Goal: Task Accomplishment & Management: Manage account settings

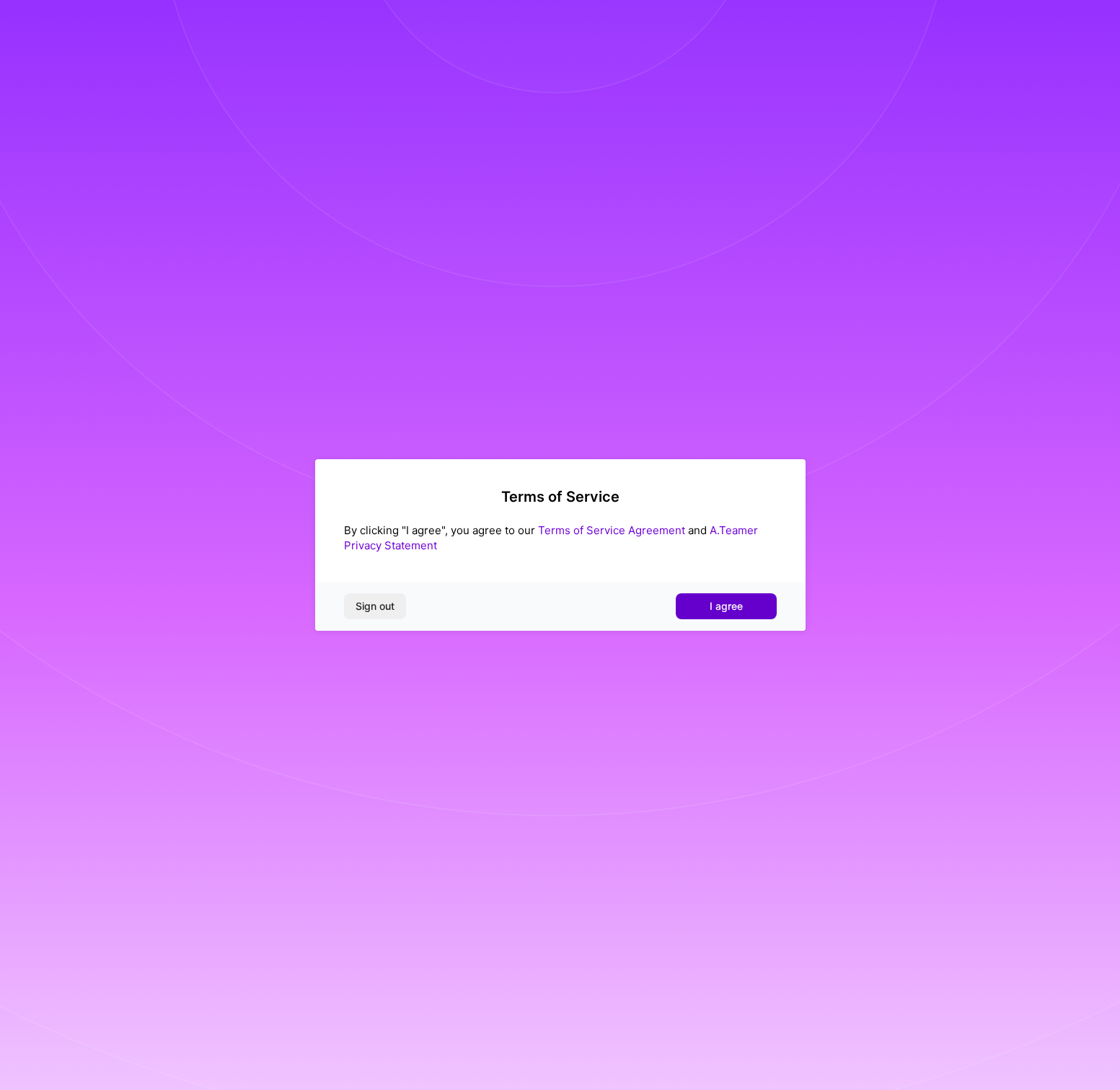
click at [722, 607] on span "I agree" at bounding box center [726, 606] width 33 height 14
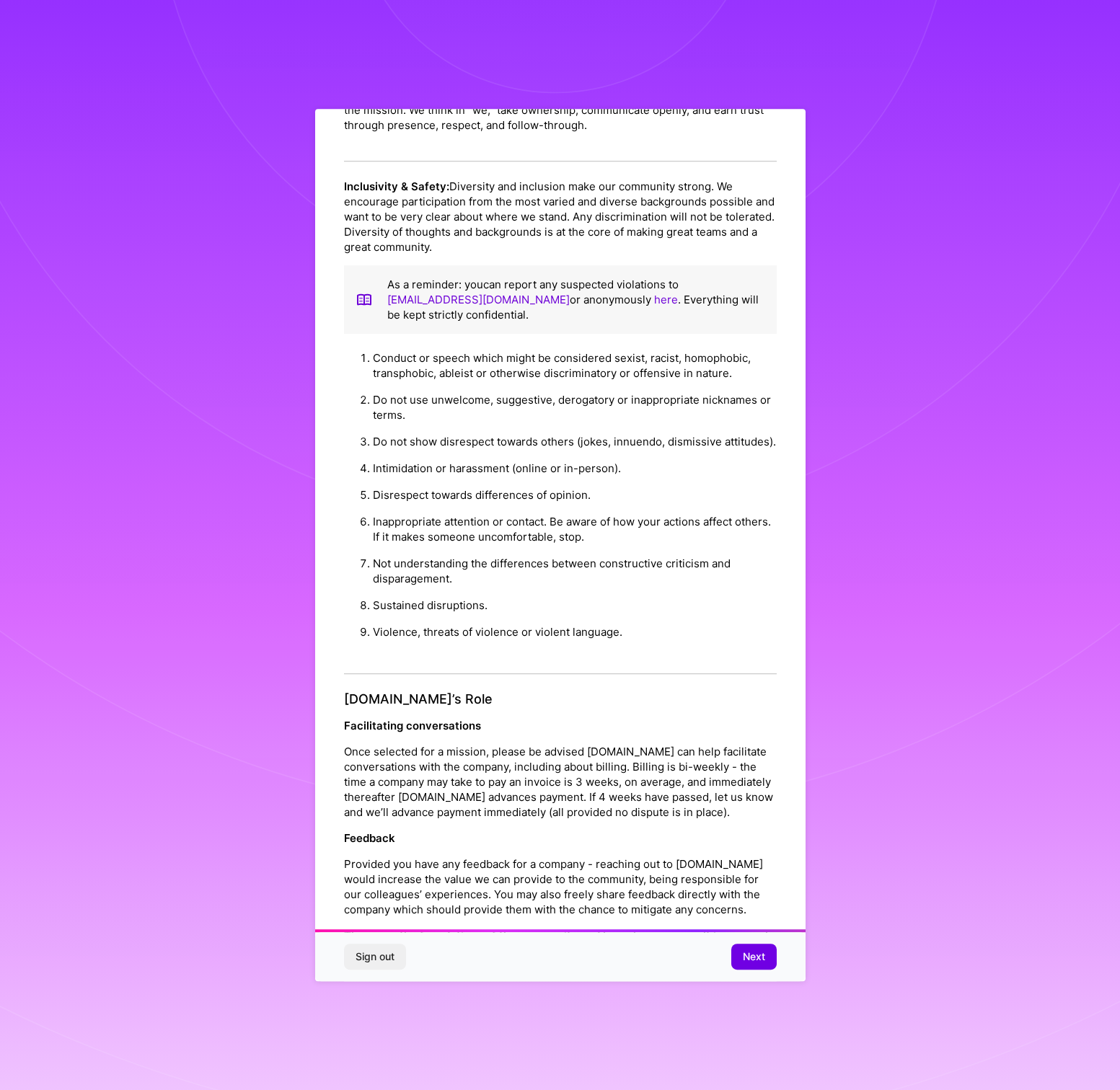
scroll to position [1021, 0]
click at [754, 957] on span "Next" at bounding box center [753, 956] width 22 height 14
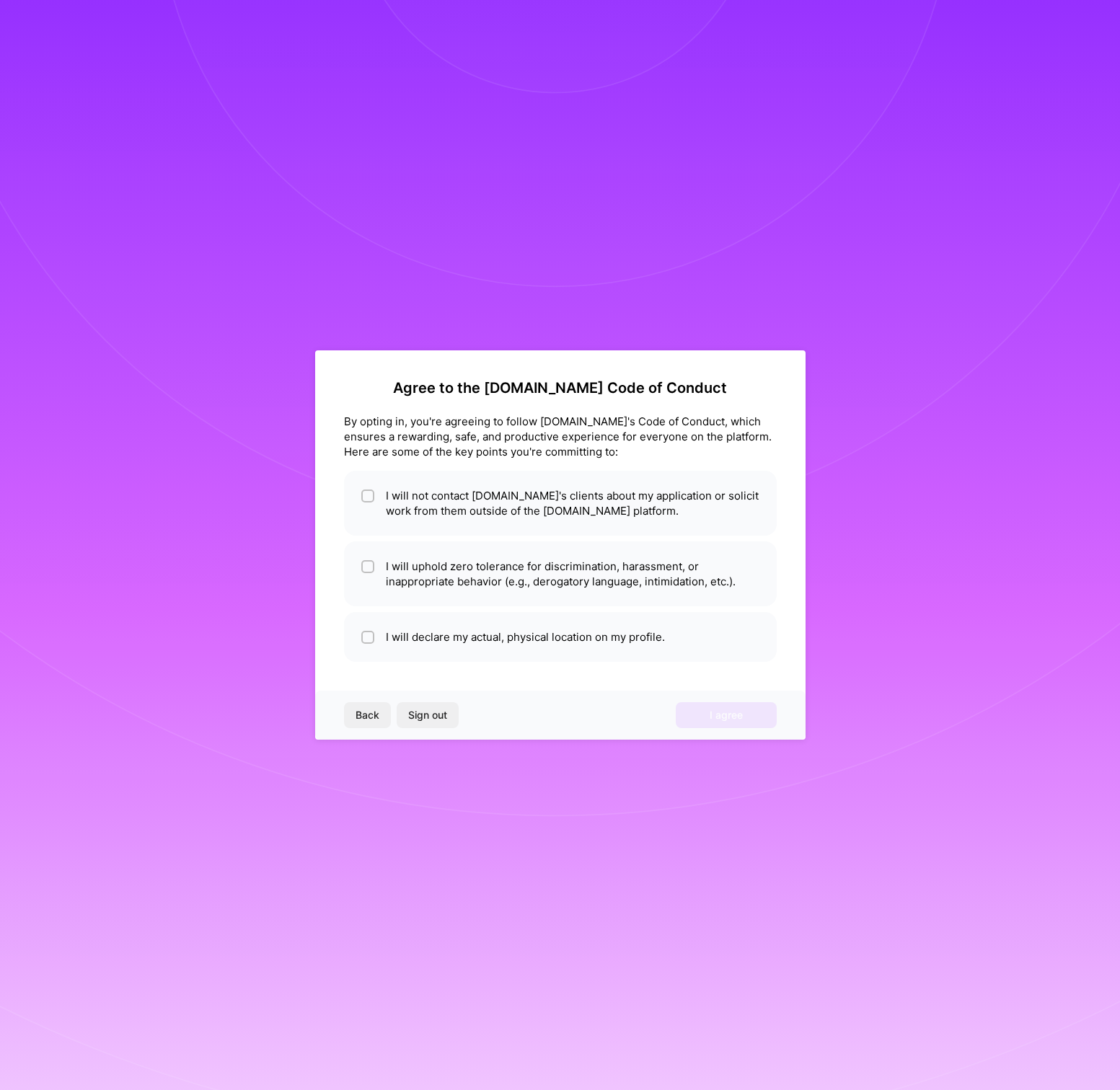
scroll to position [0, 0]
click at [364, 494] on input "checkbox" at bounding box center [368, 496] width 10 height 10
checkbox input "true"
click at [364, 560] on div at bounding box center [367, 566] width 13 height 13
checkbox input "true"
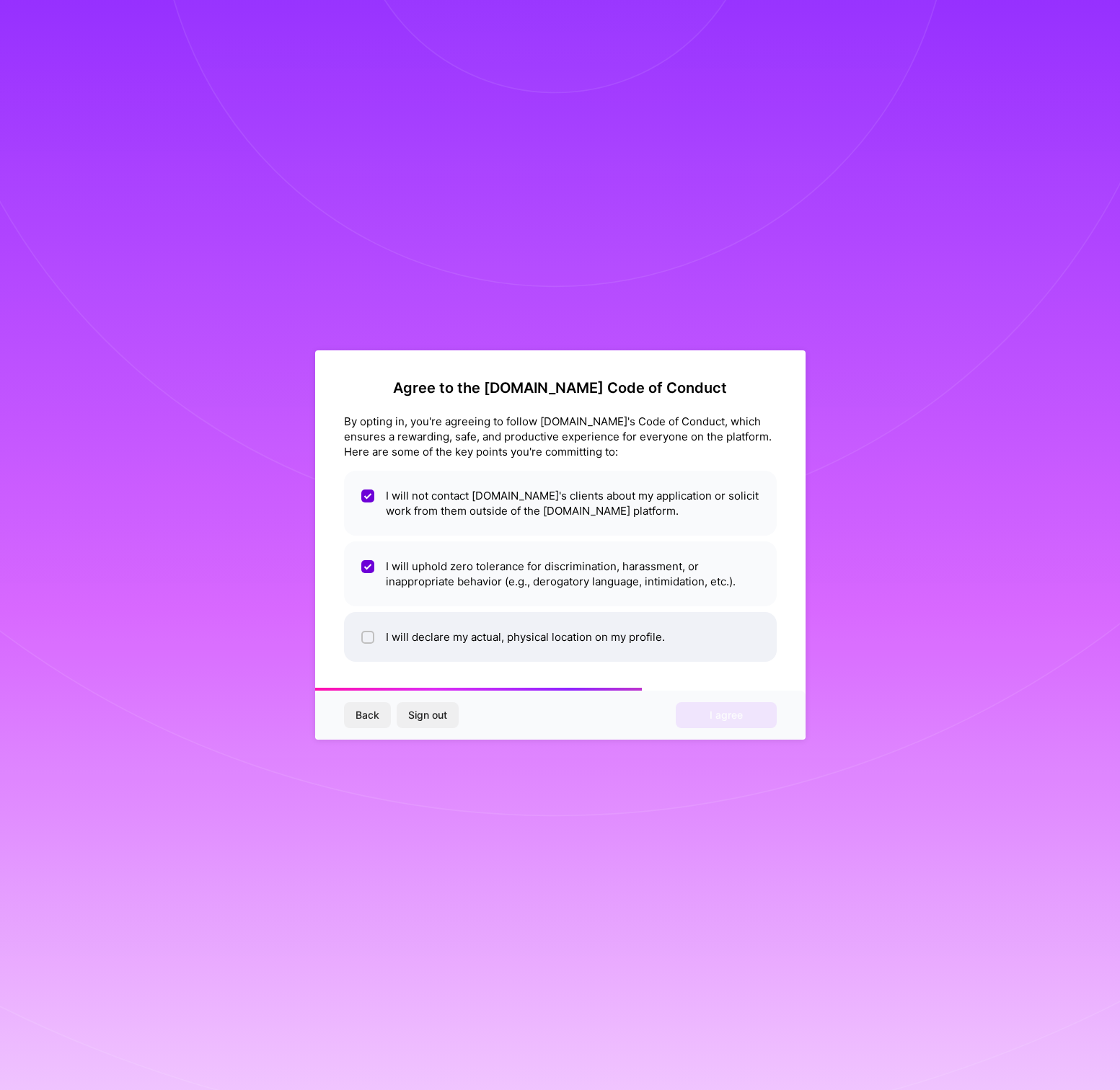
click at [365, 630] on div at bounding box center [367, 637] width 13 height 13
checkbox input "true"
click at [726, 713] on span "I agree" at bounding box center [726, 715] width 33 height 14
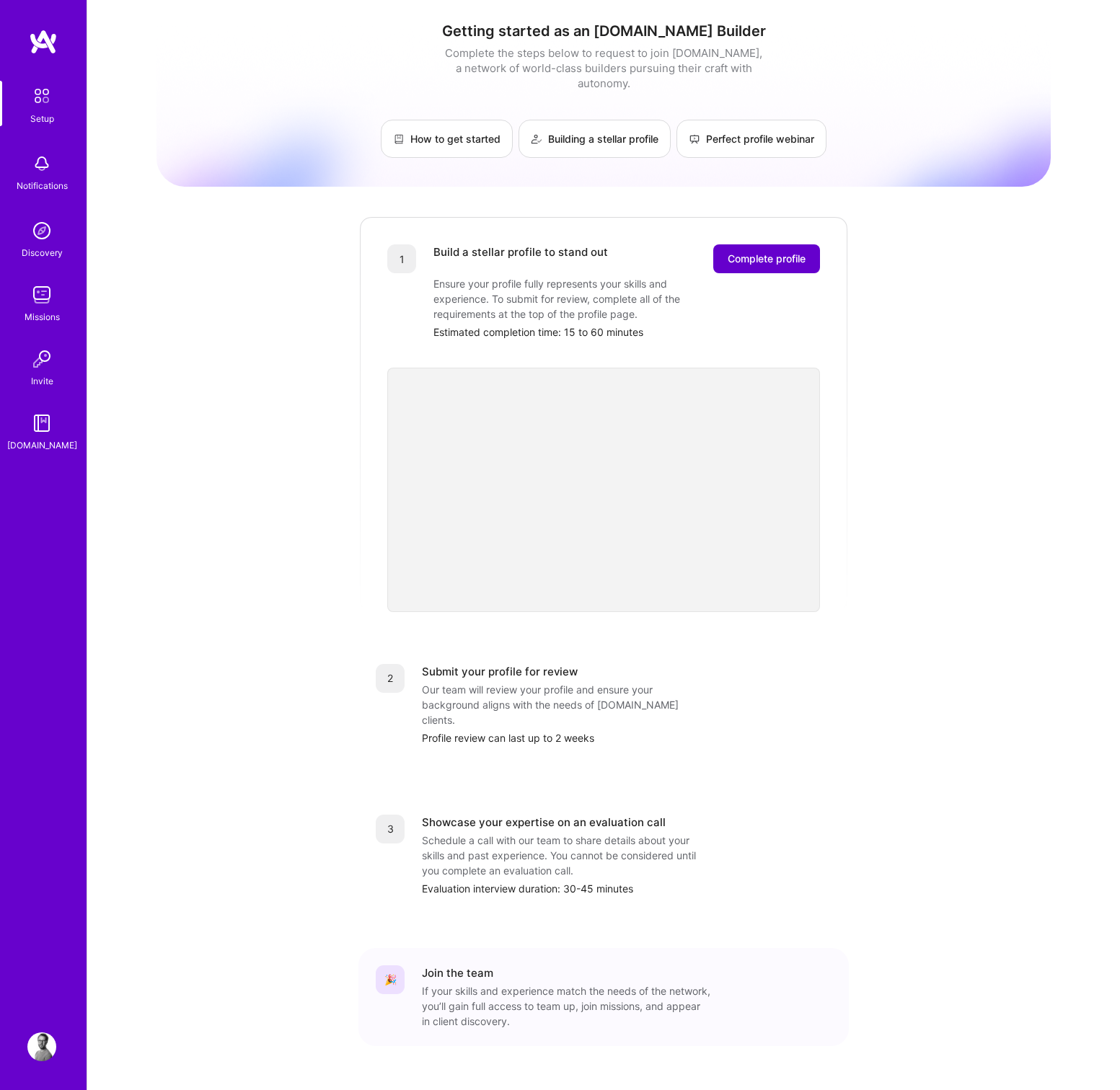
click at [746, 252] on span "Complete profile" at bounding box center [766, 259] width 77 height 14
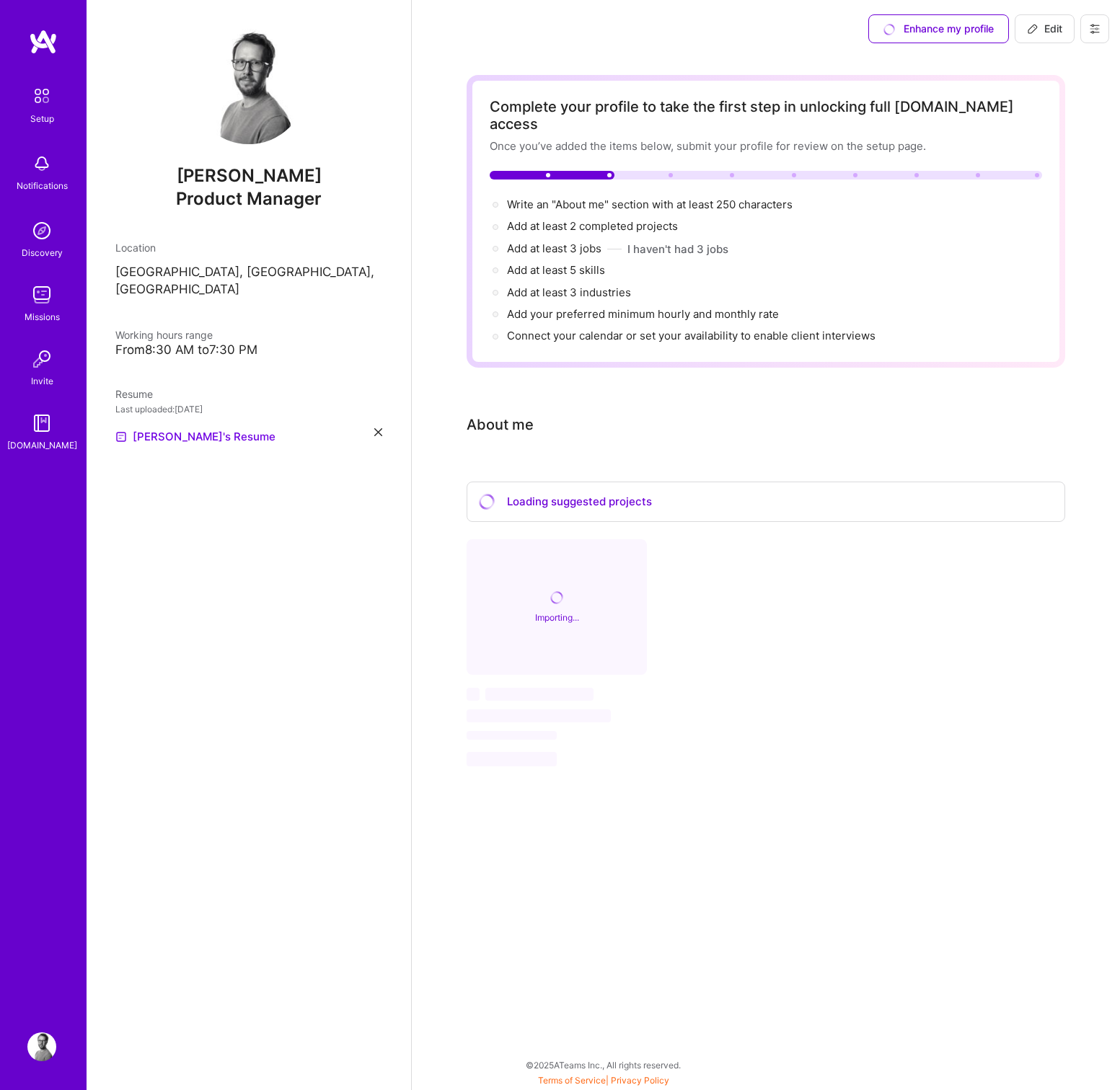
click at [583, 483] on div "Loading suggested projects" at bounding box center [766, 502] width 599 height 41
select select "US"
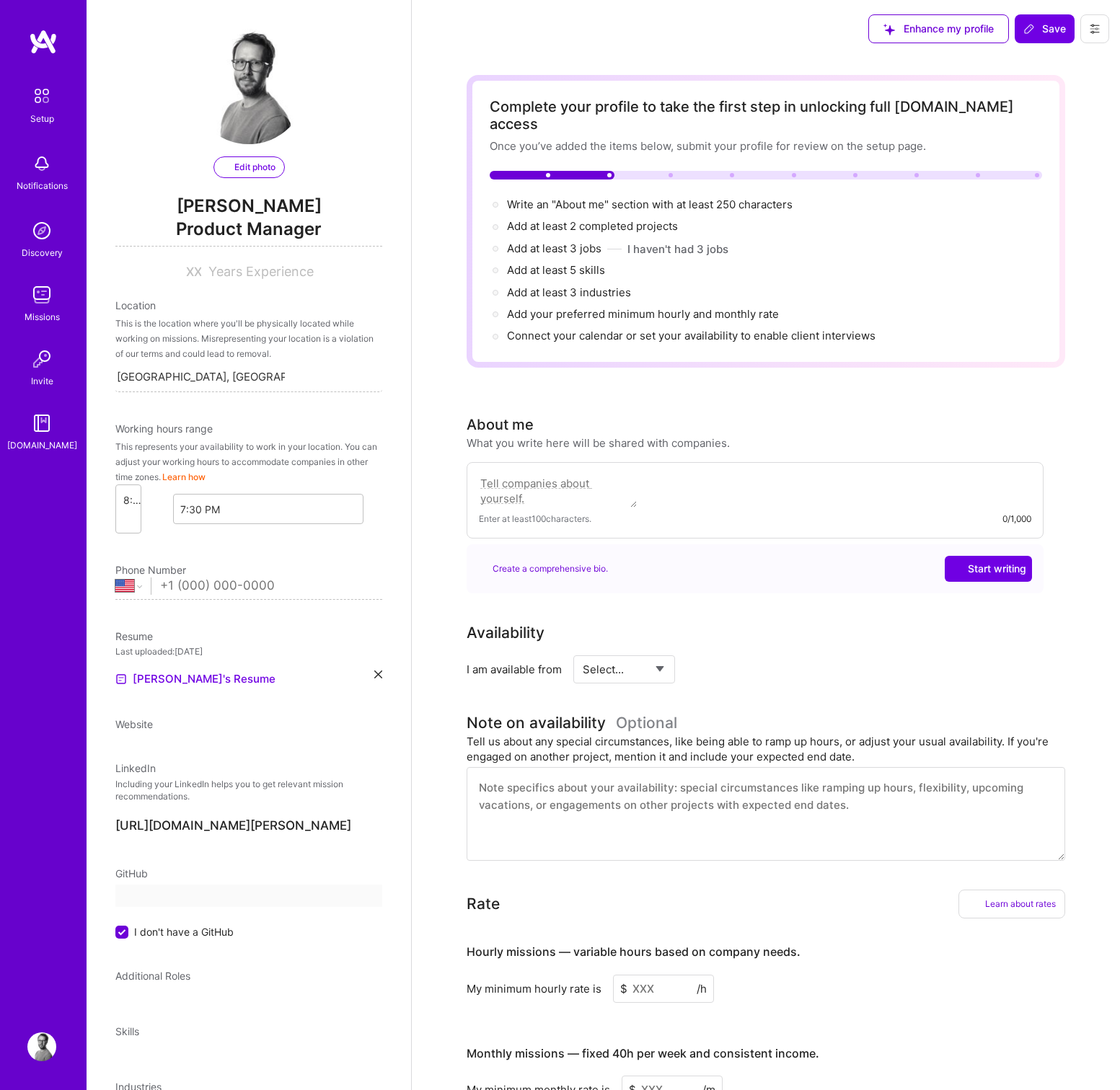
select select "US"
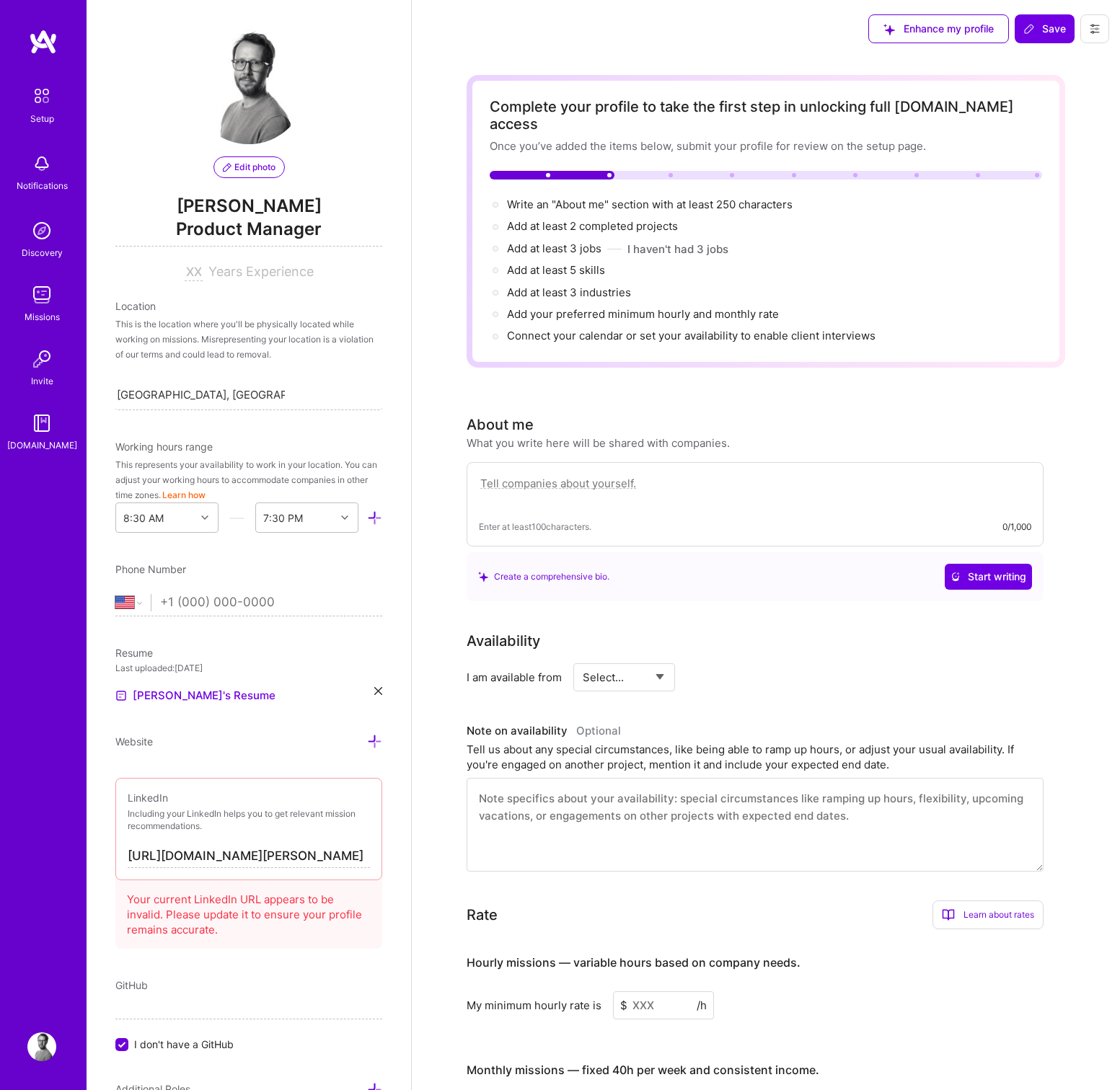
click at [507, 475] on textarea at bounding box center [755, 491] width 552 height 33
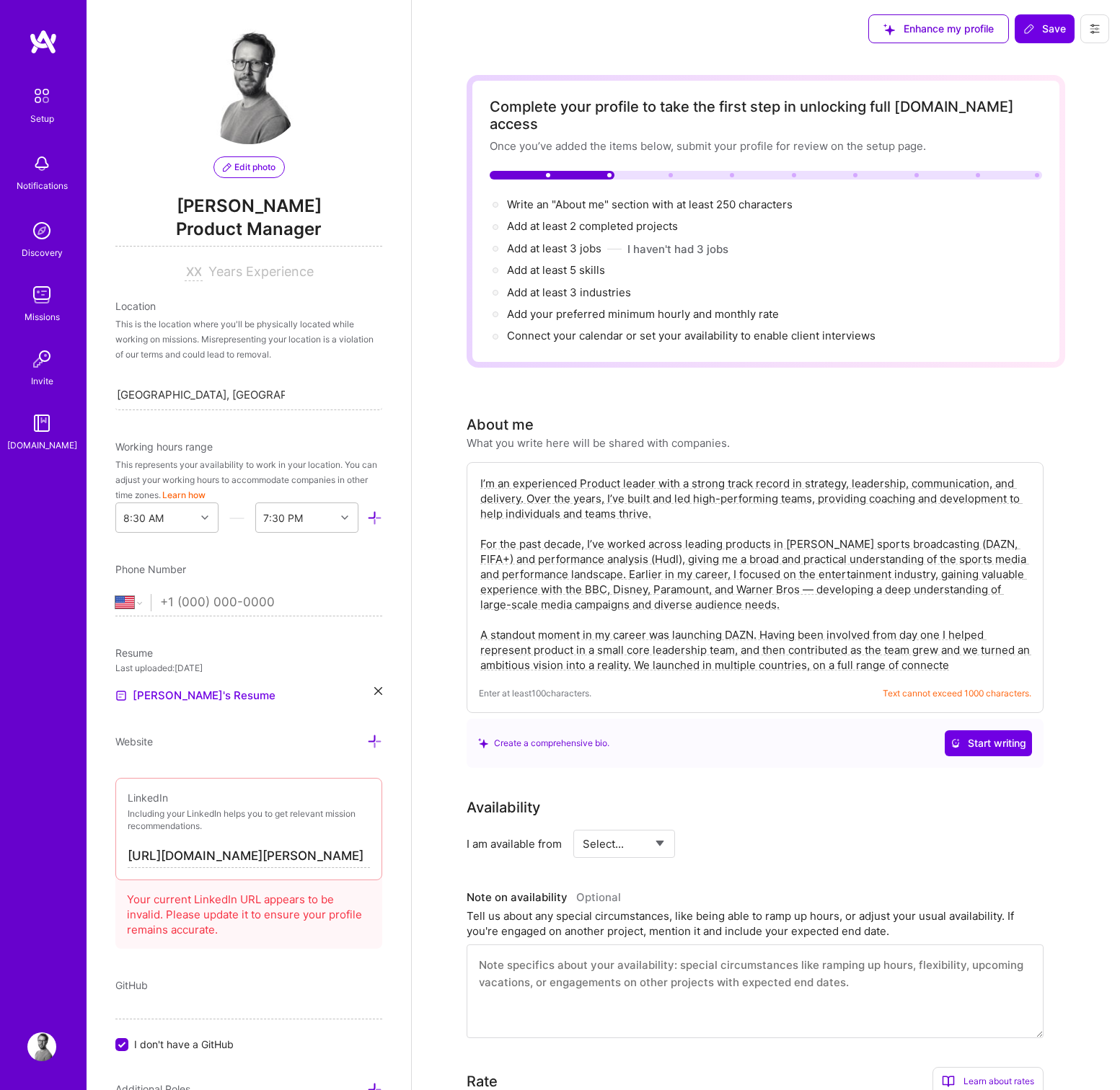
drag, startPoint x: 982, startPoint y: 646, endPoint x: 436, endPoint y: 609, distance: 547.3
click at [436, 609] on div "Complete your profile to take the first step in unlocking full [DOMAIN_NAME] ac…" at bounding box center [766, 838] width 708 height 1561
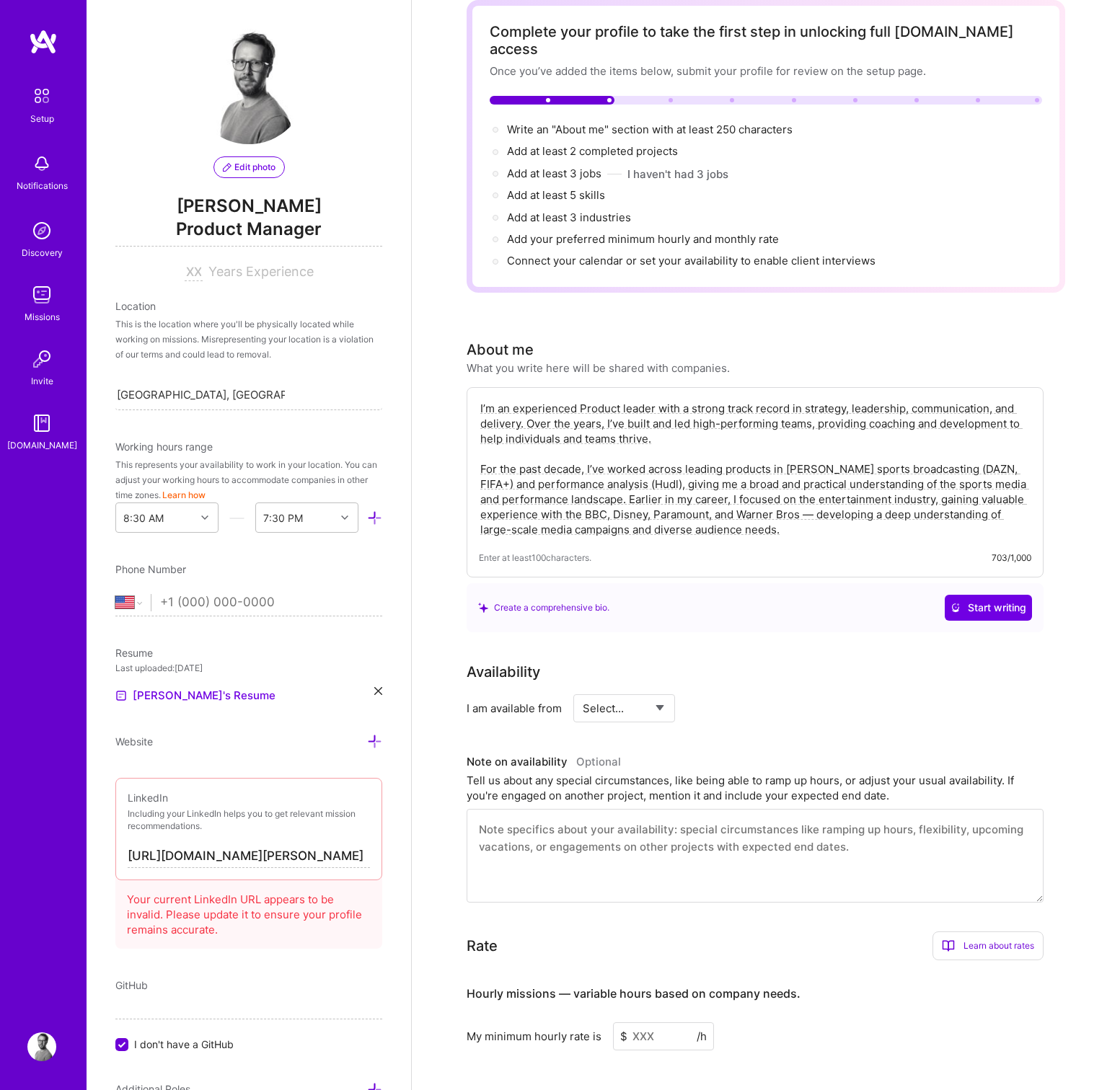
scroll to position [99, 0]
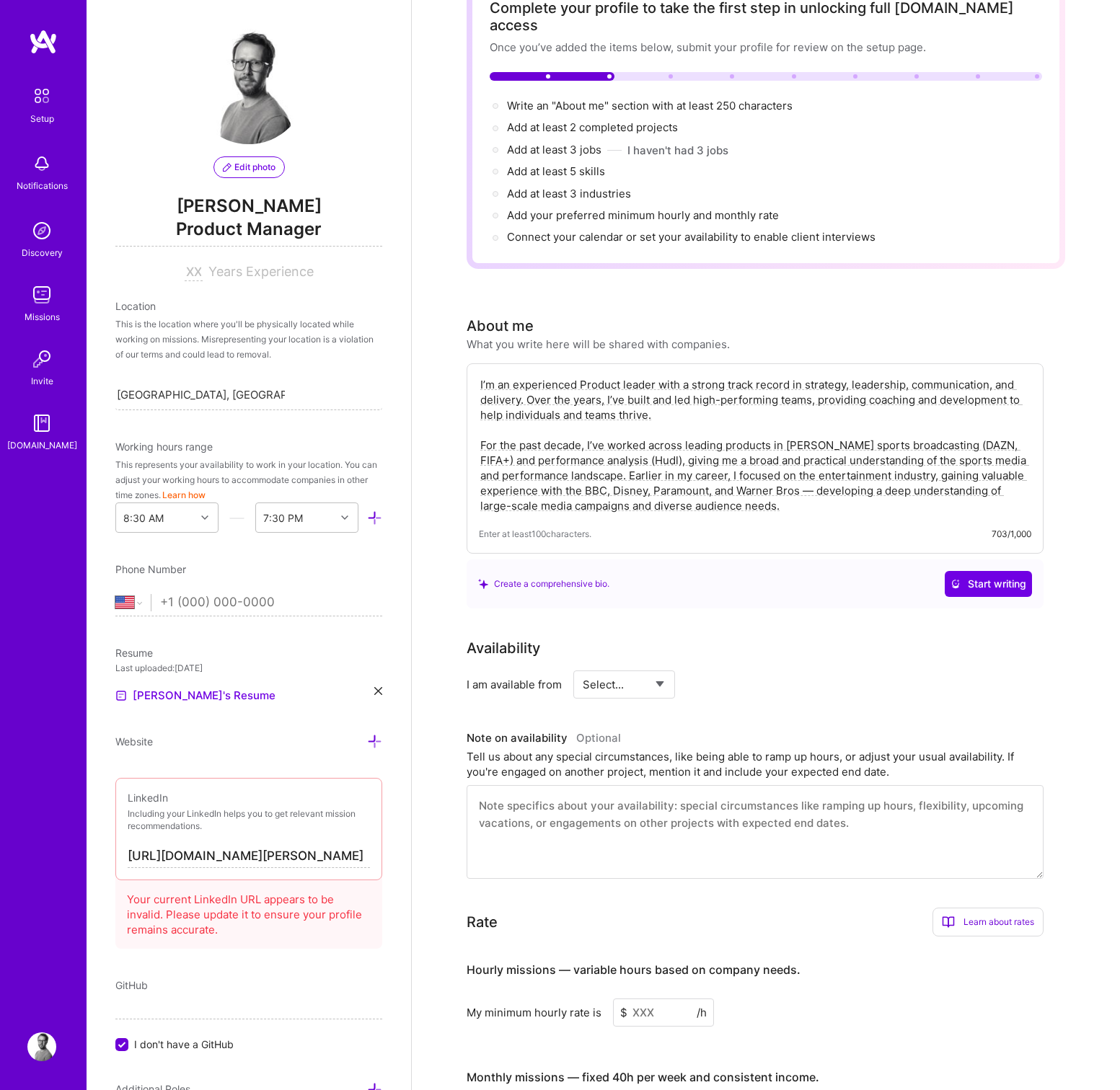
type textarea "I’m an experienced Product leader with a strong track record in strategy, leade…"
click at [567, 670] on div "I am available from Select... Right Now Future Date Not Available" at bounding box center [755, 684] width 577 height 28
select select "Right Now"
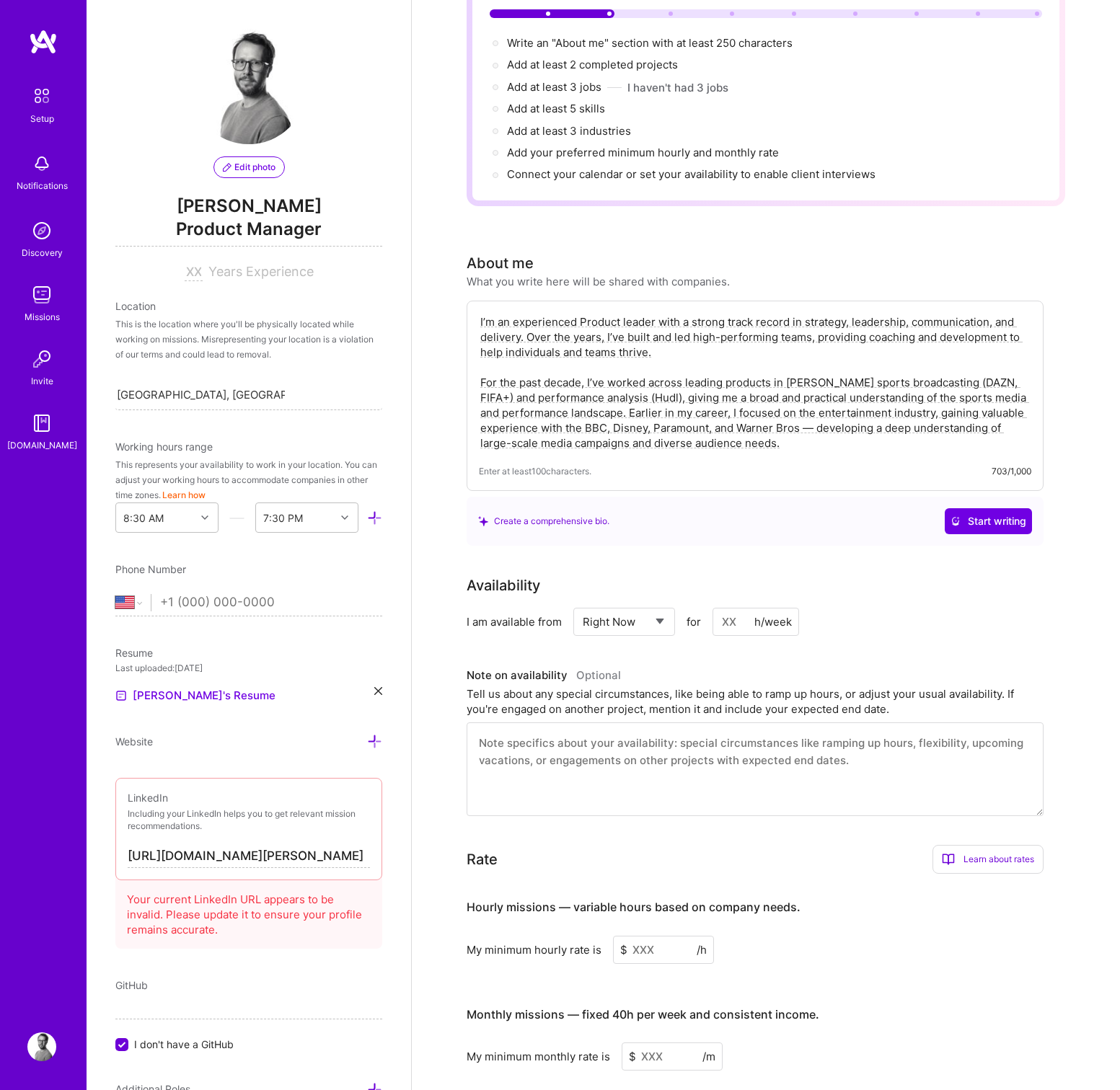
scroll to position [200, 0]
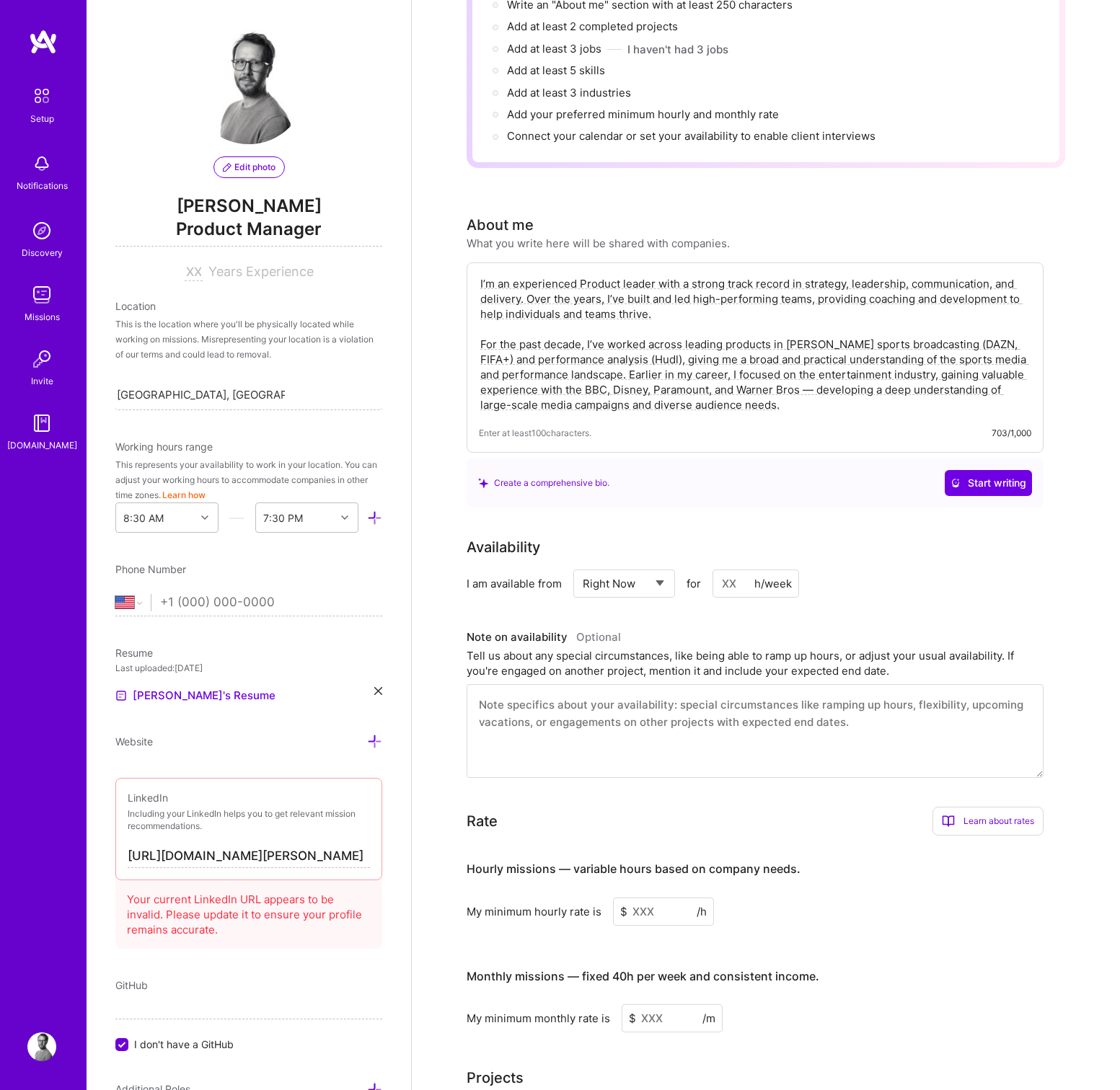
click at [564, 714] on textarea at bounding box center [755, 731] width 577 height 93
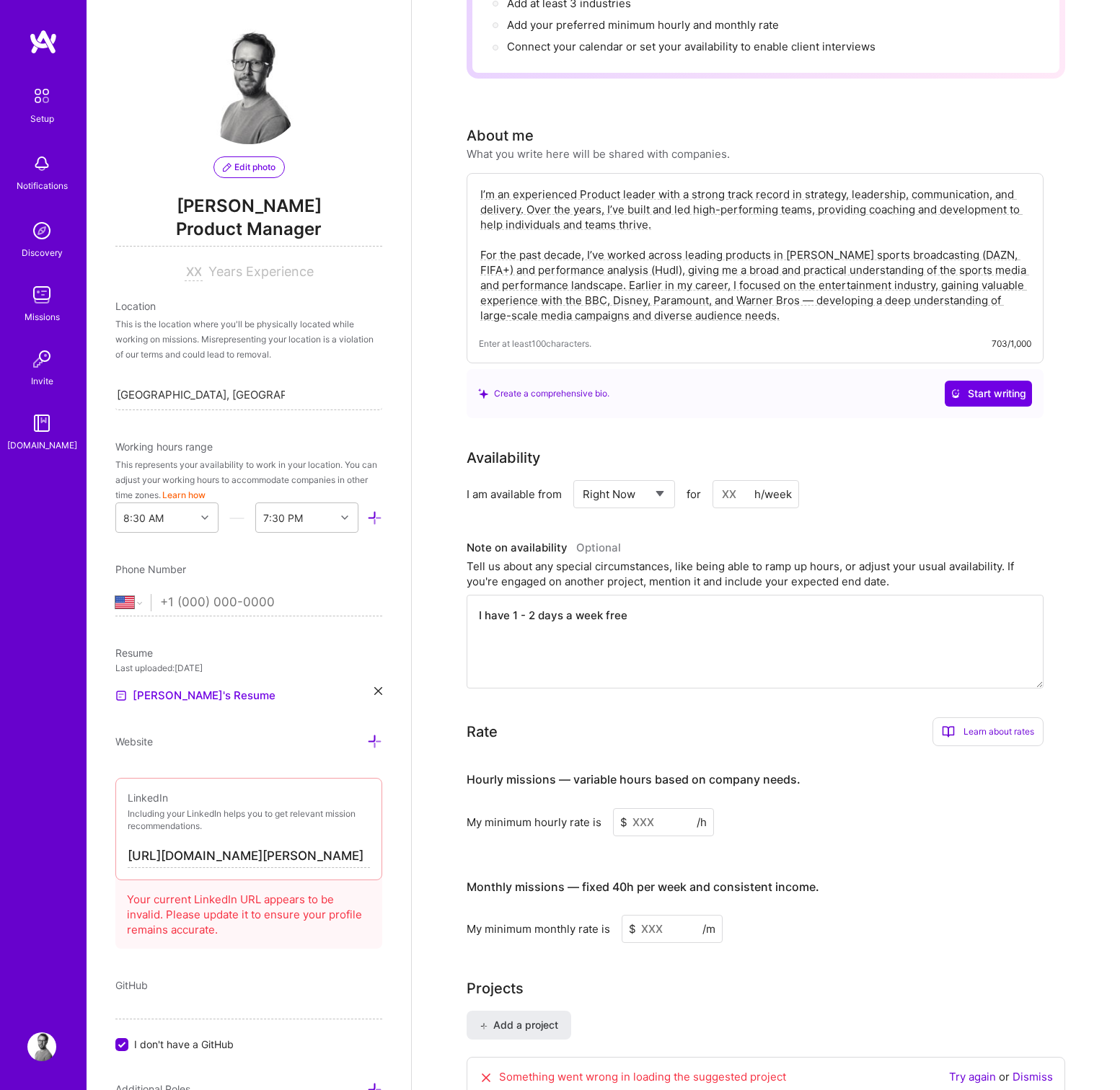
scroll to position [302, 0]
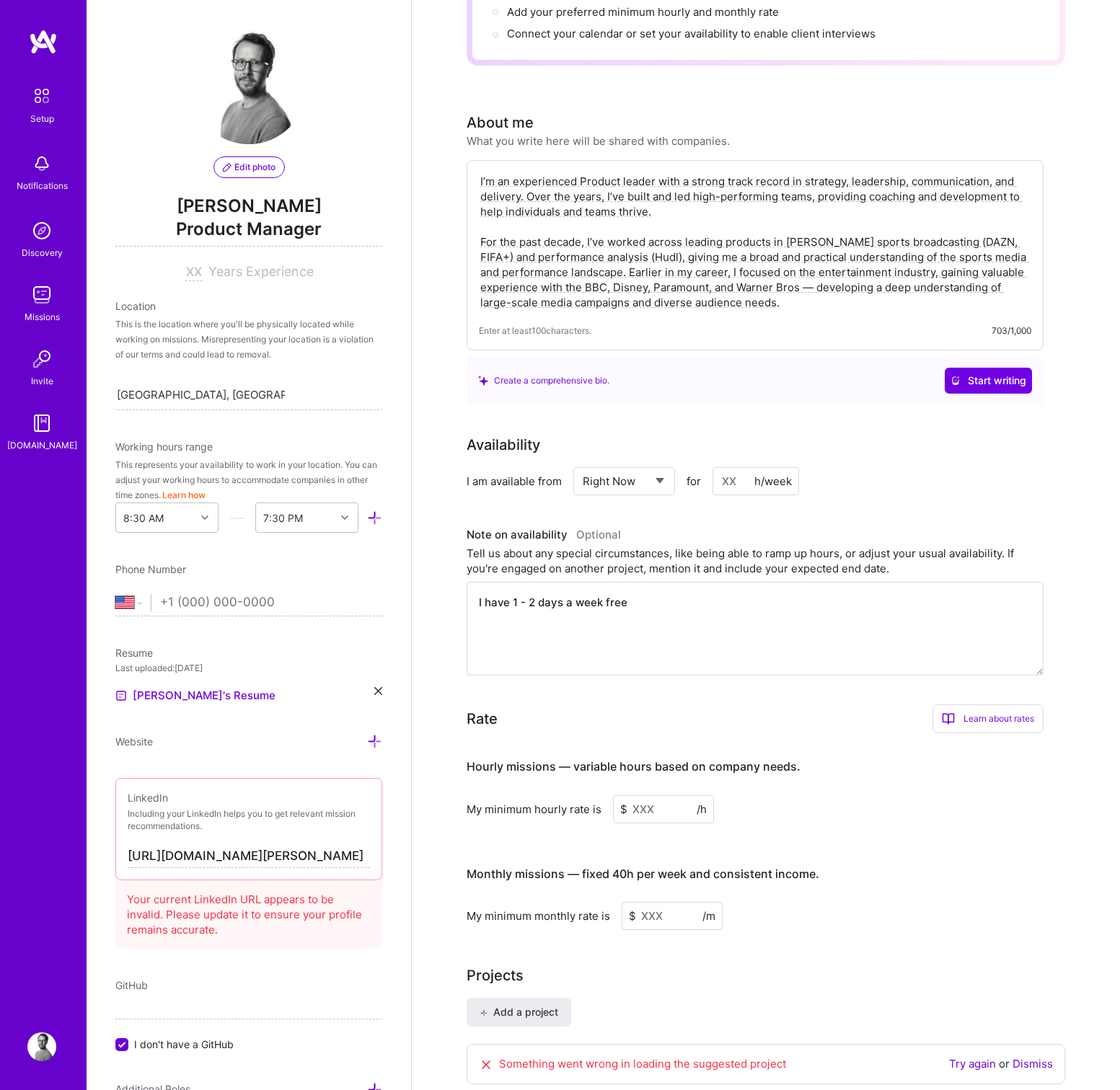
type textarea "I have 1 - 2 days a week free"
click at [631, 795] on input at bounding box center [663, 809] width 101 height 28
type input "6"
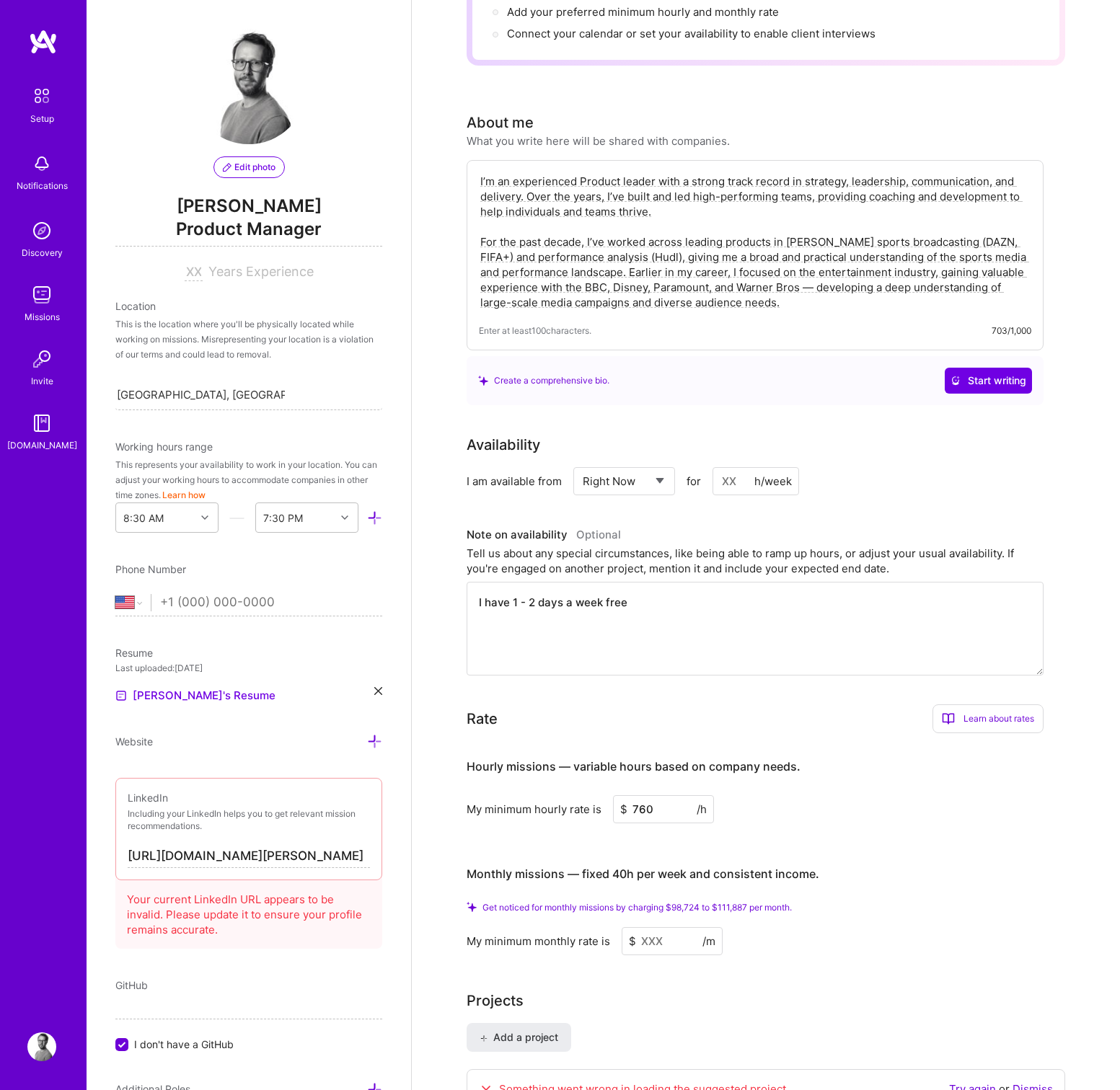
type input "760"
click at [669, 927] on input at bounding box center [672, 941] width 101 height 28
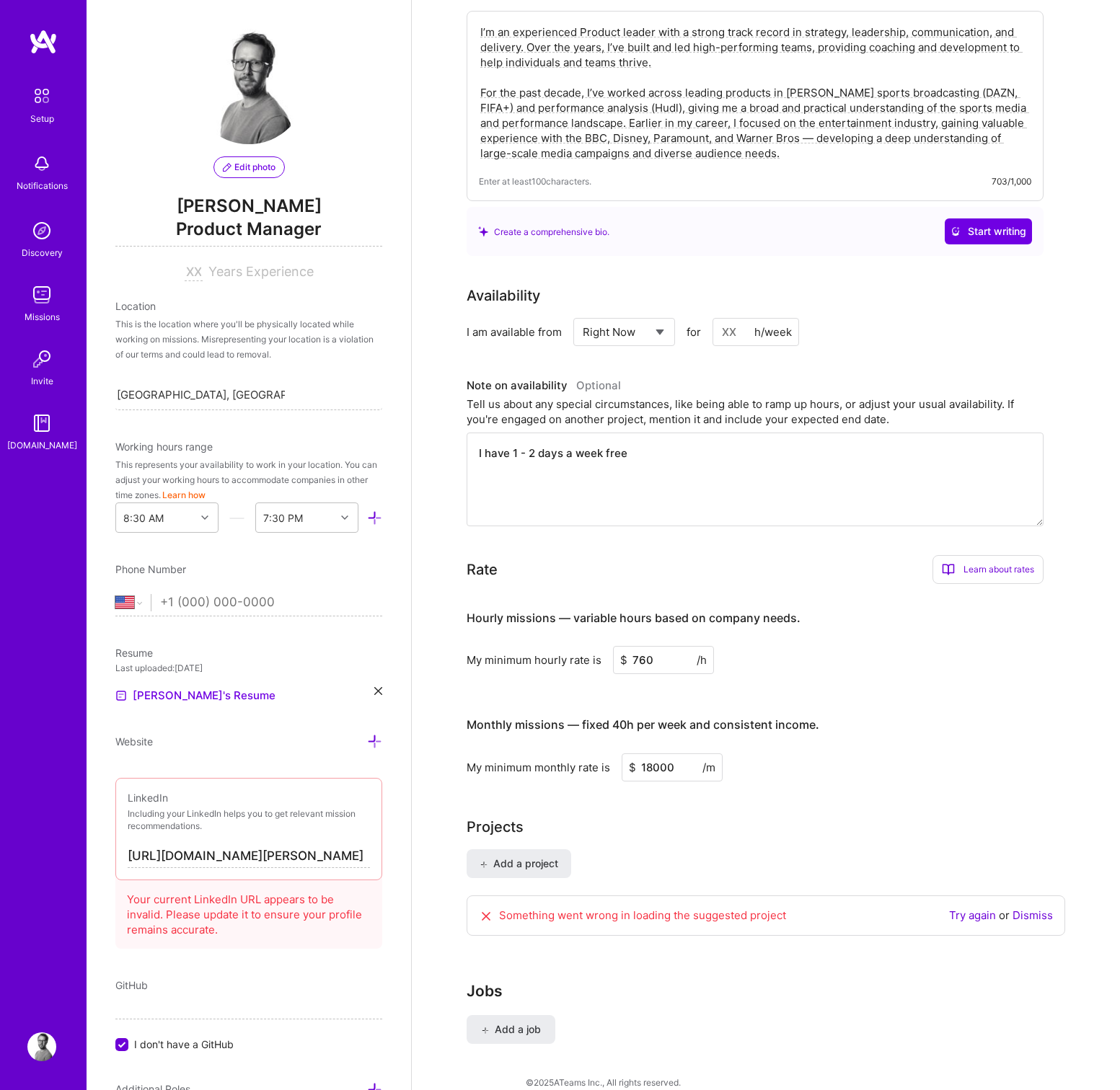
scroll to position [428, 0]
type input "18000"
click at [965, 910] on link "Try again" at bounding box center [972, 917] width 47 height 14
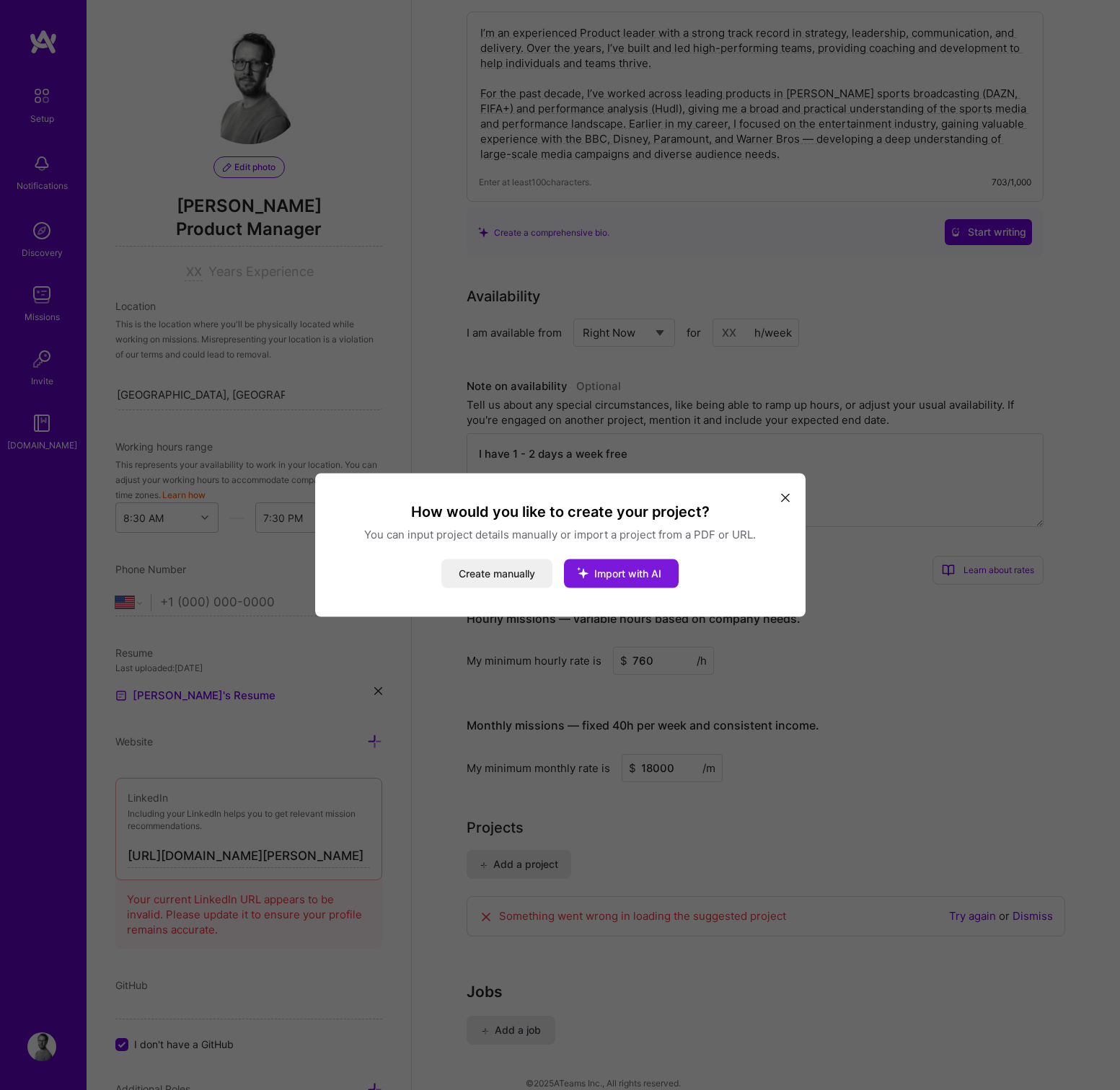
click at [615, 569] on span "Import with AI" at bounding box center [628, 573] width 67 height 12
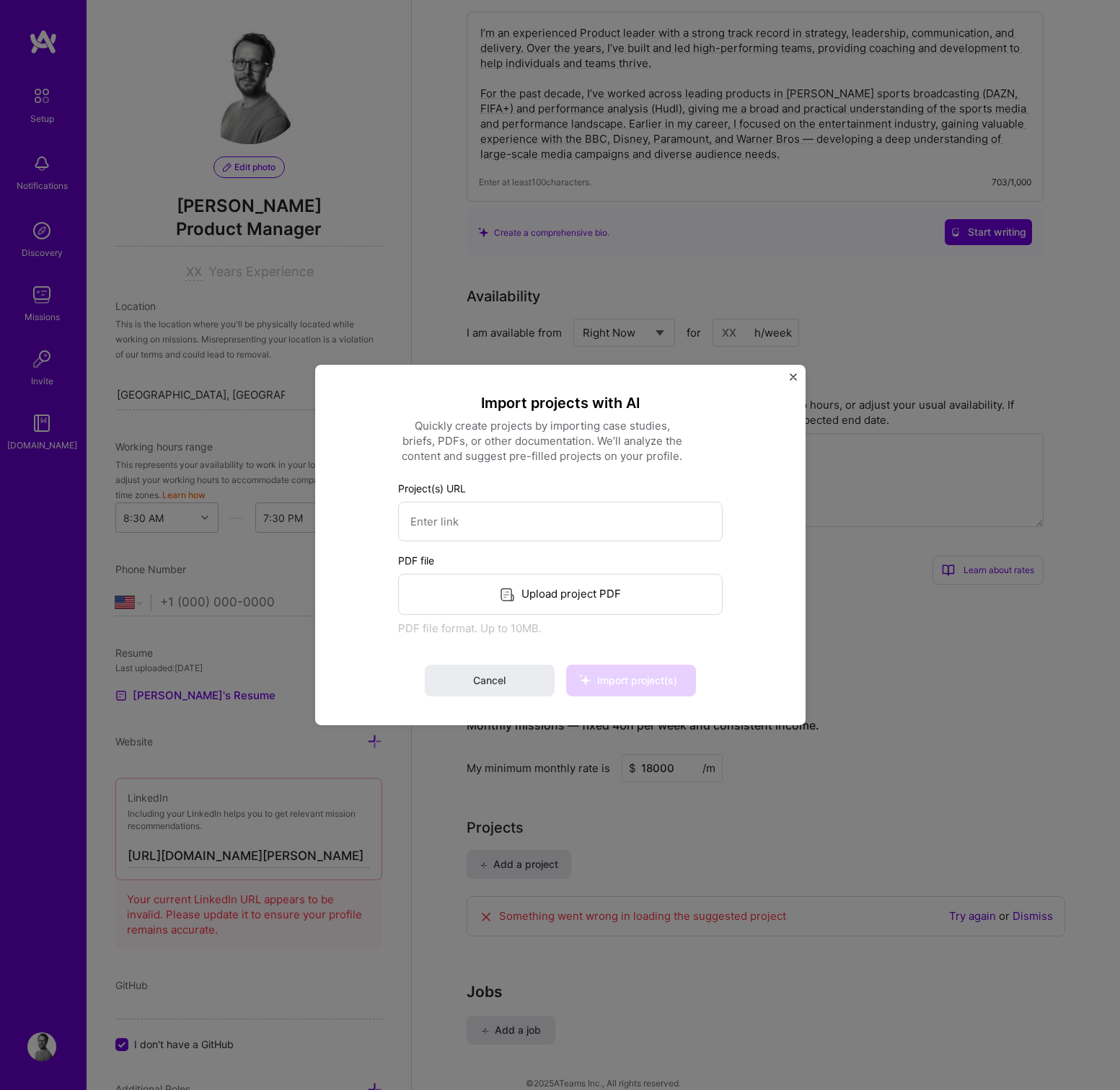
click at [528, 588] on div "Upload project PDF" at bounding box center [560, 594] width 324 height 41
click at [790, 374] on img "Close" at bounding box center [793, 377] width 7 height 7
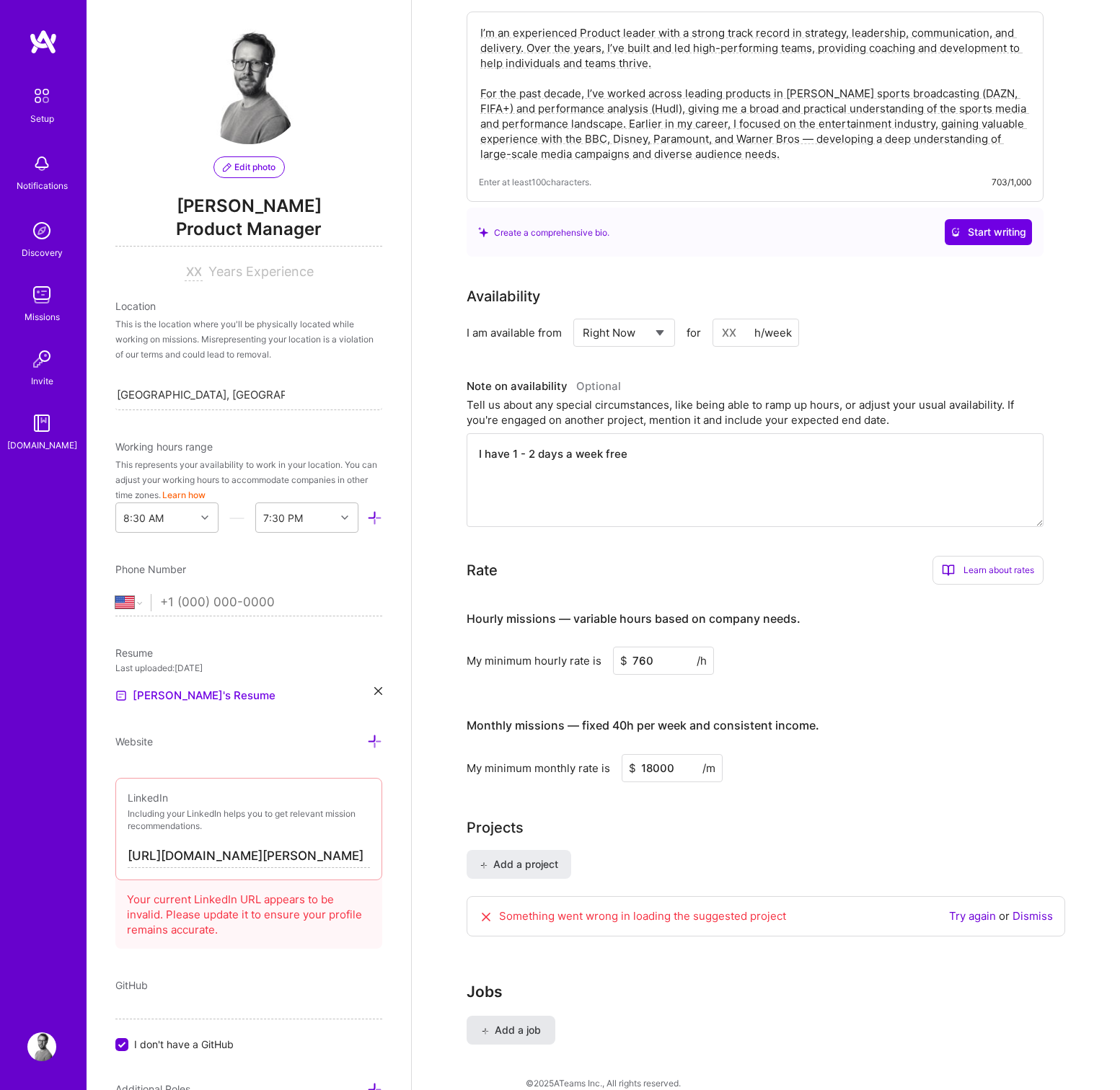
click at [494, 1023] on span "Add a job" at bounding box center [511, 1030] width 60 height 14
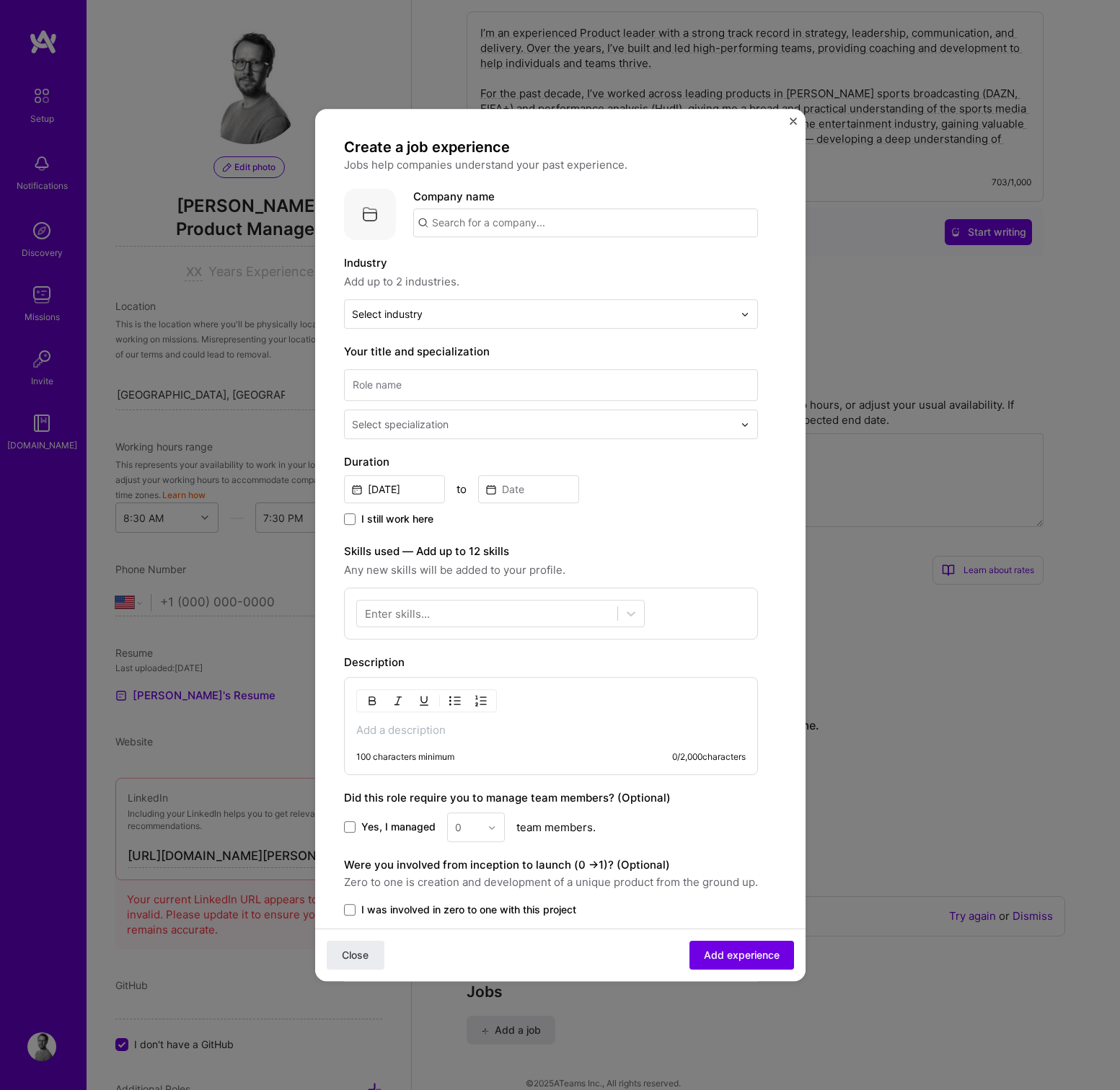
click at [359, 951] on span "Close" at bounding box center [355, 955] width 26 height 14
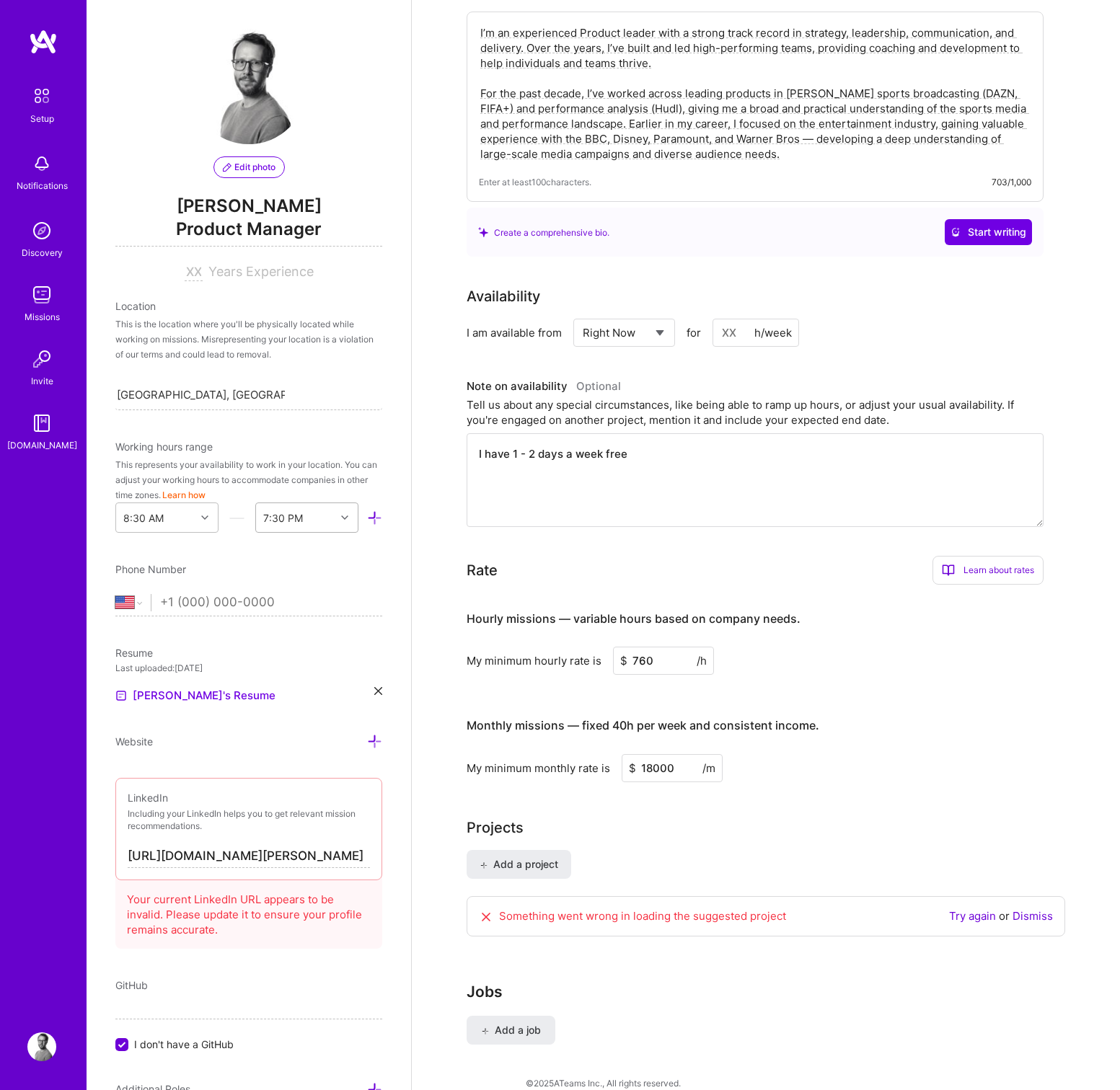
click at [350, 514] on div at bounding box center [346, 517] width 22 height 18
click at [283, 619] on div "5:30 PM" at bounding box center [306, 626] width 103 height 26
click at [201, 611] on input "tel" at bounding box center [271, 602] width 222 height 41
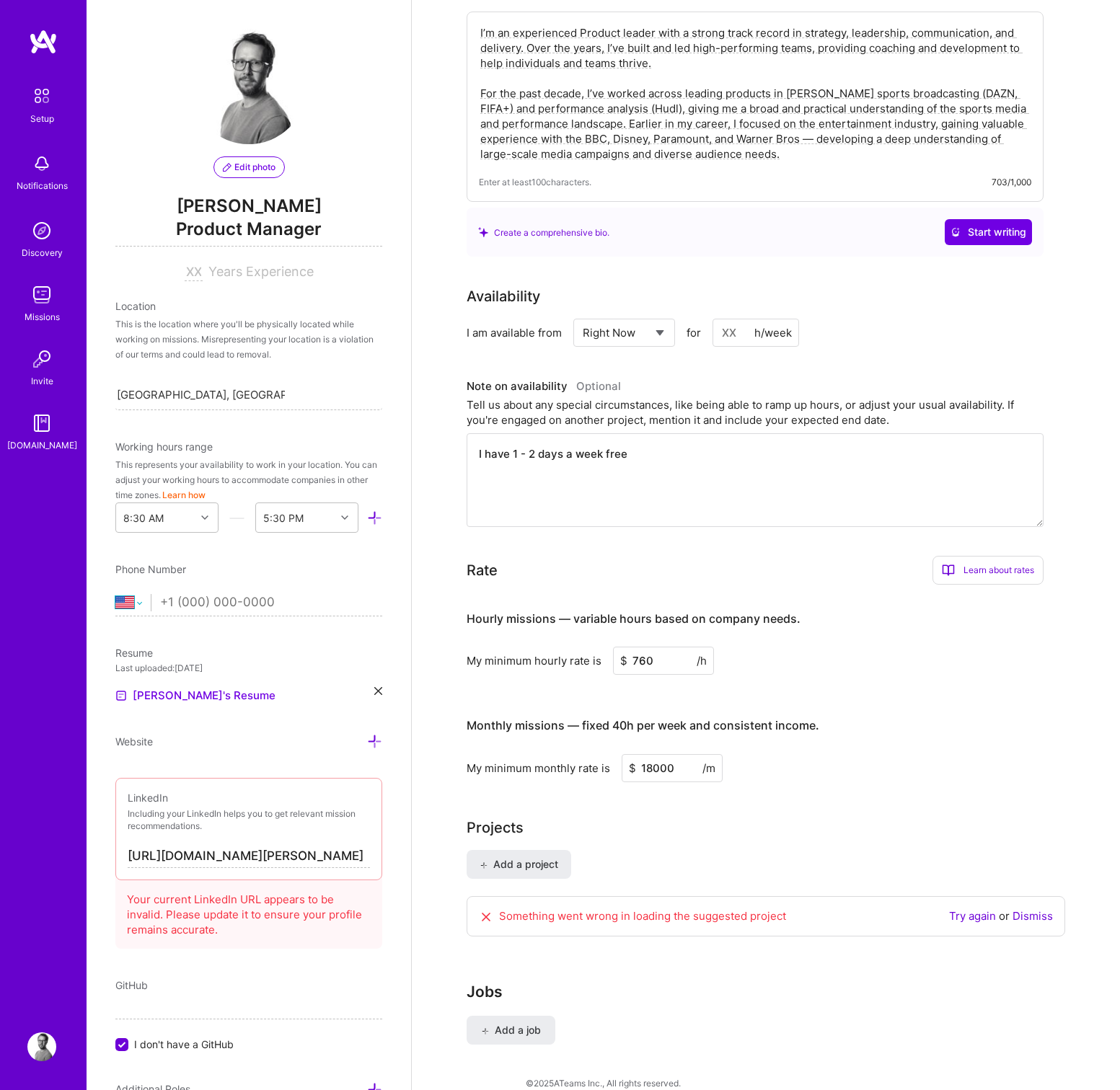
select select "GB"
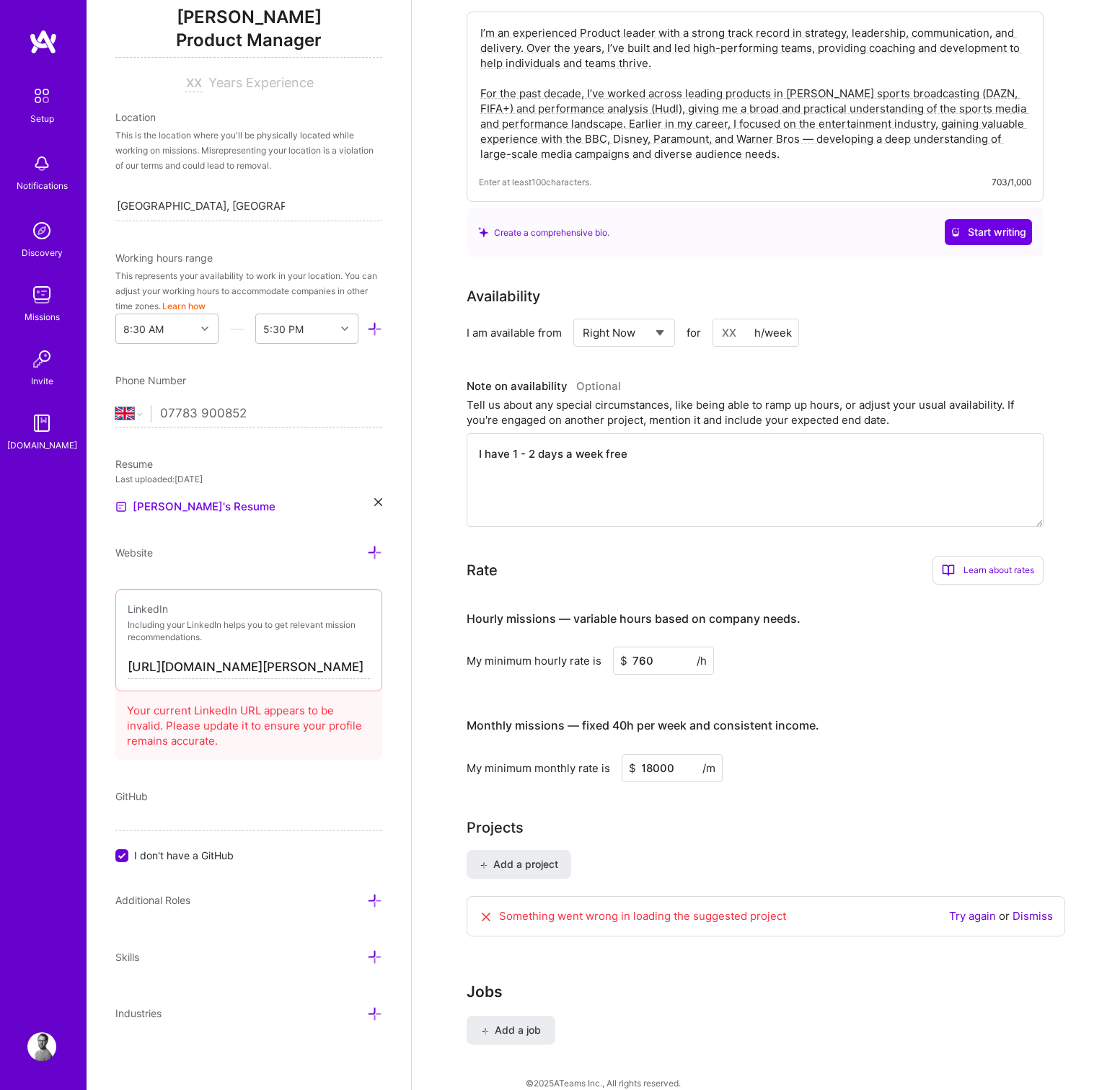
type input "07783 900852"
drag, startPoint x: 289, startPoint y: 670, endPoint x: 434, endPoint y: 655, distance: 145.8
click at [435, 655] on div "Edit photo [PERSON_NAME] Product Manager Years Experience Location This is the …" at bounding box center [602, 340] width 1033 height 1536
click at [210, 669] on input "[URL][DOMAIN_NAME][PERSON_NAME]" at bounding box center [248, 667] width 242 height 23
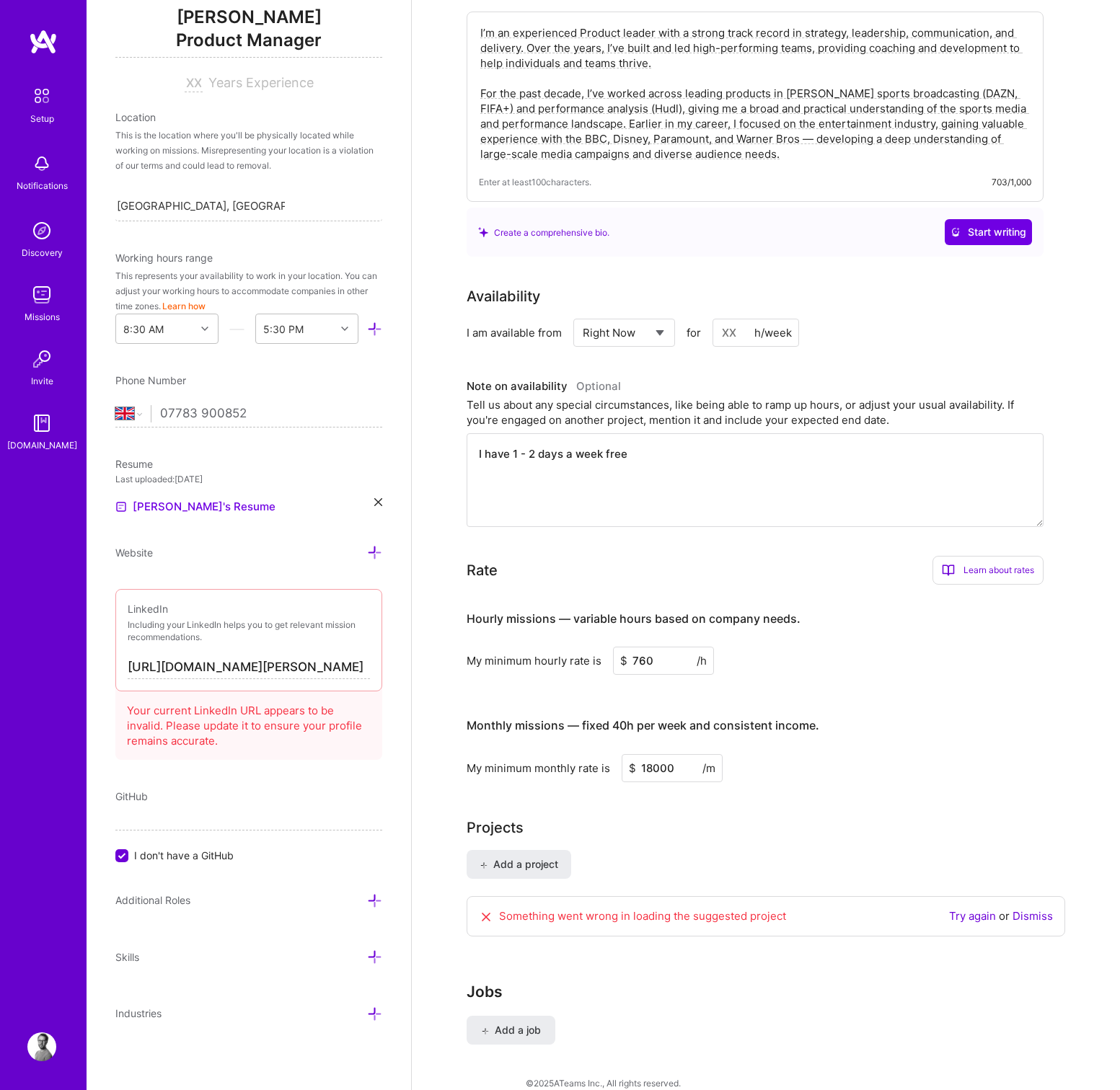
click at [210, 668] on input "[URL][DOMAIN_NAME][PERSON_NAME]" at bounding box center [248, 667] width 242 height 23
paste input "www."
drag, startPoint x: 234, startPoint y: 665, endPoint x: 248, endPoint y: 666, distance: 14.0
click at [235, 665] on input "[DOMAIN_NAME][URL][PERSON_NAME]" at bounding box center [248, 667] width 242 height 23
type input "[URL][DOMAIN_NAME][PERSON_NAME]"
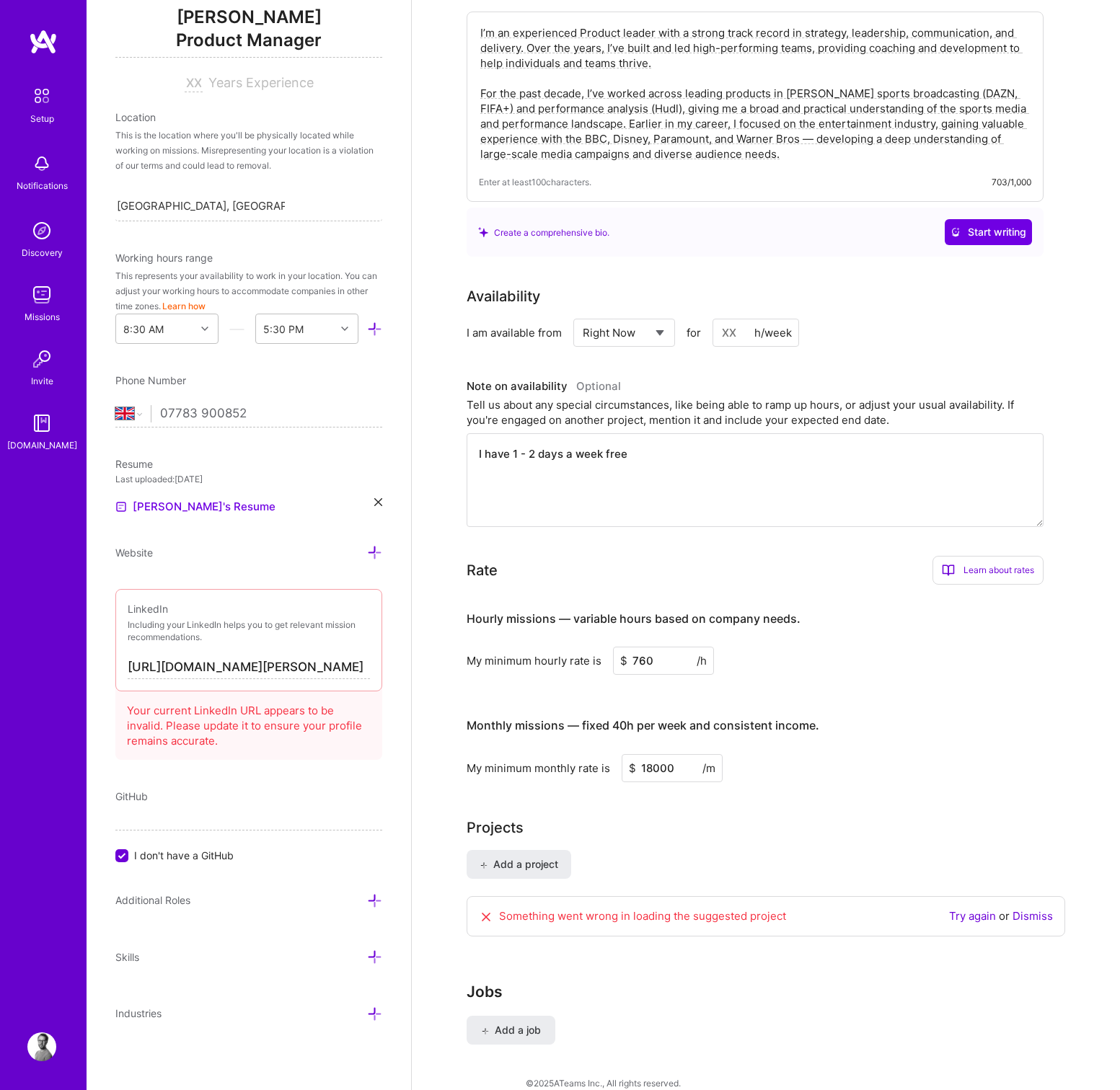
click at [369, 953] on icon at bounding box center [374, 956] width 15 height 15
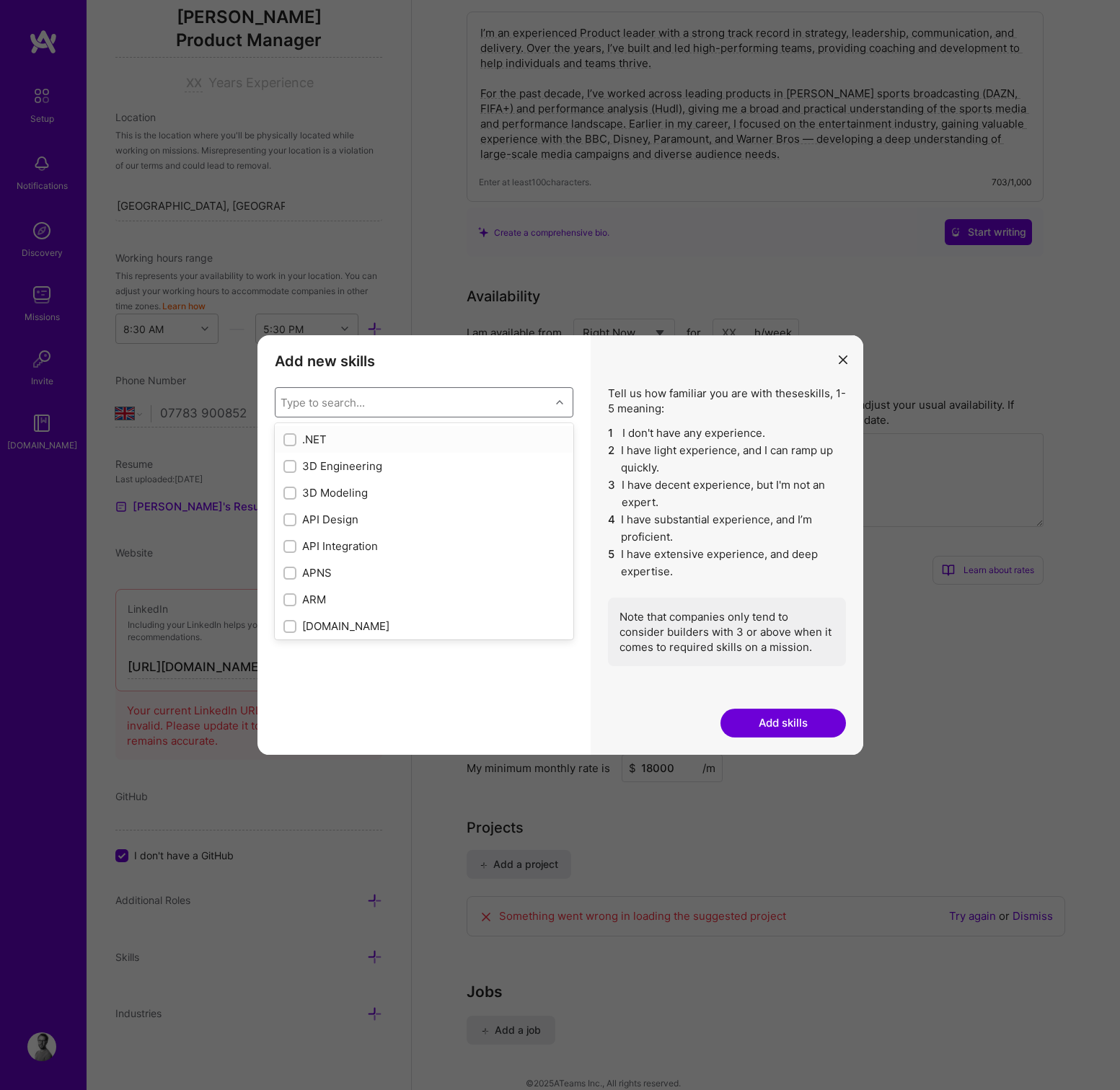
click at [439, 401] on div "Type to search..." at bounding box center [413, 402] width 275 height 29
type input "product"
click at [290, 519] on input "modal" at bounding box center [291, 519] width 10 height 10
checkbox input "false"
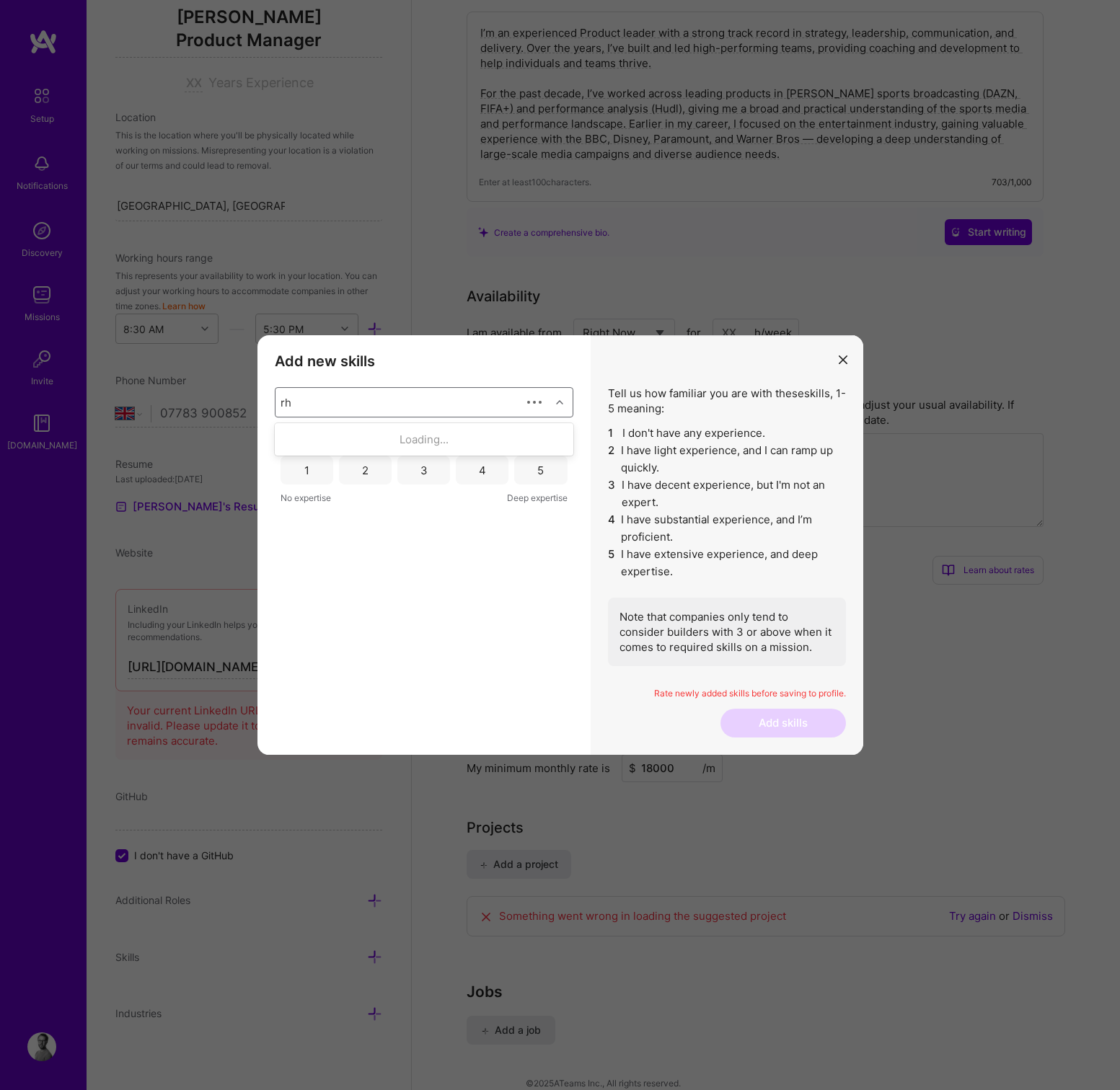
type input "r"
checkbox input "false"
type input "h"
type input "r"
checkbox input "true"
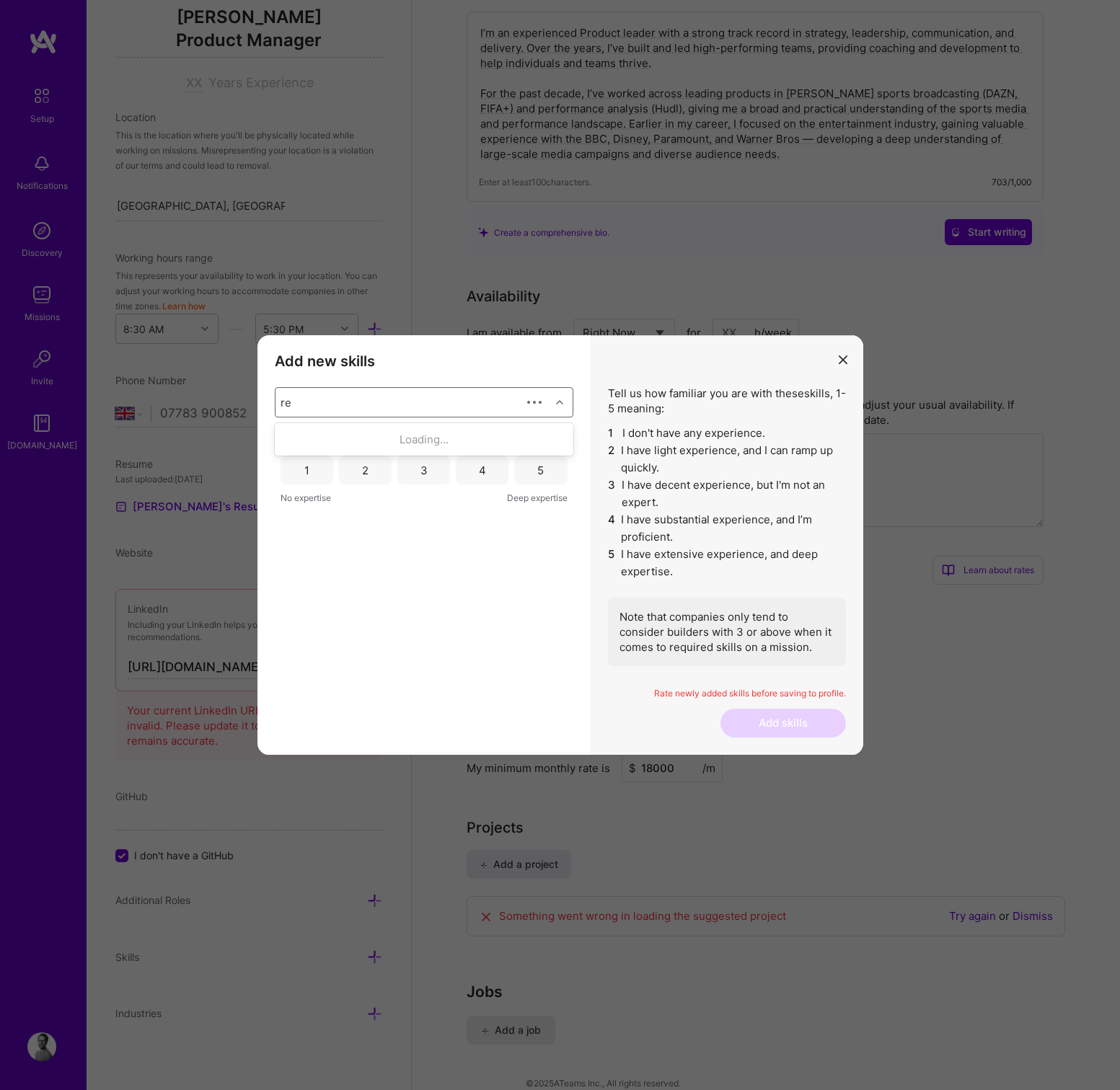
type input "r"
checkbox input "false"
type input "prio"
click at [384, 439] on div "Backlog Prioritization" at bounding box center [424, 438] width 281 height 15
click at [377, 746] on div "Add new skills Tell us how familiar you are with given skills, using between 1 …" at bounding box center [424, 545] width 333 height 420
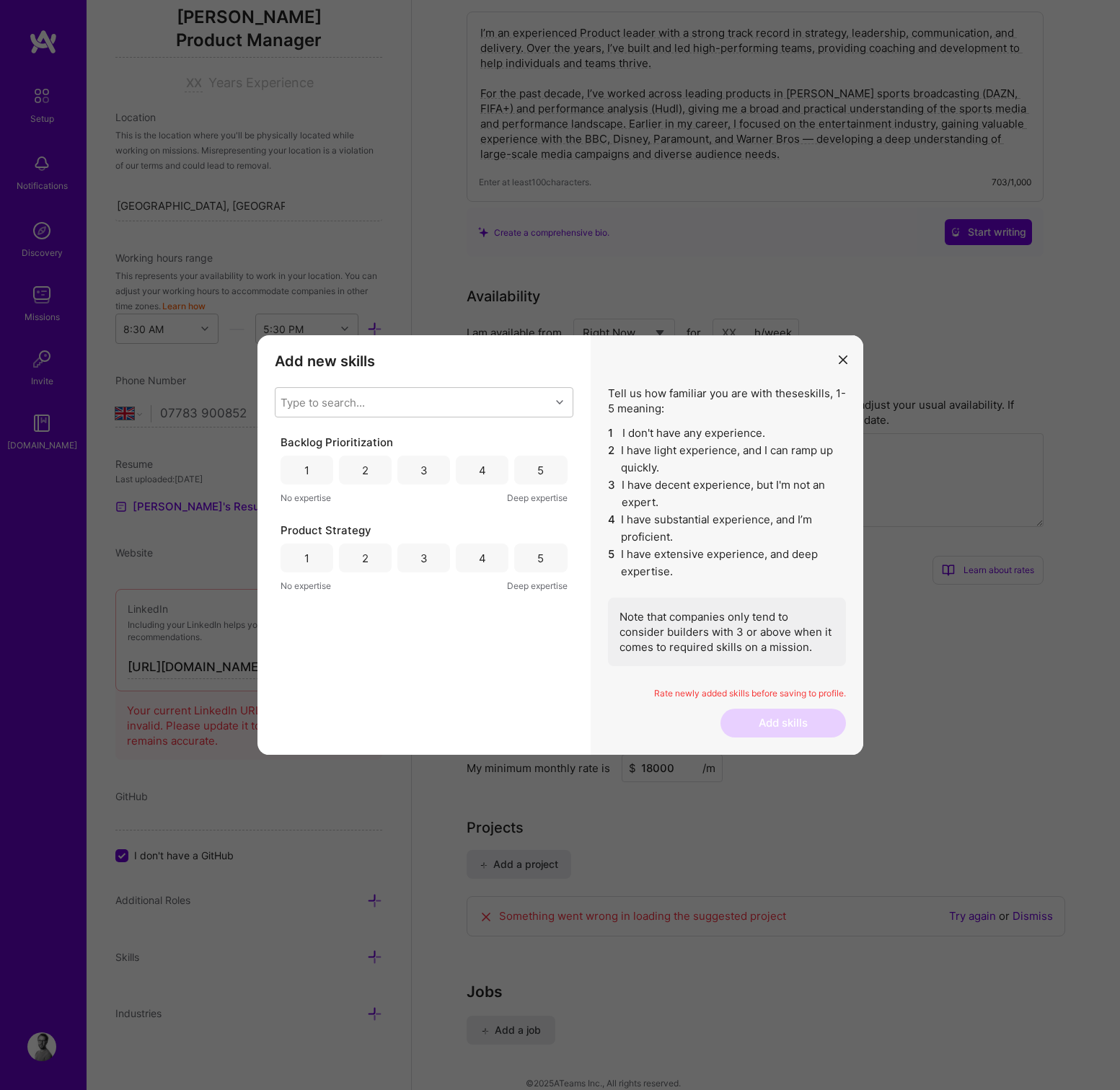
click at [554, 476] on div "5" at bounding box center [541, 469] width 53 height 29
drag, startPoint x: 551, startPoint y: 568, endPoint x: 554, endPoint y: 576, distance: 8.5
click at [550, 569] on div "5" at bounding box center [541, 557] width 53 height 29
drag, startPoint x: 792, startPoint y: 721, endPoint x: 799, endPoint y: 722, distance: 7.1
click at [792, 721] on button "Add skills" at bounding box center [783, 723] width 125 height 29
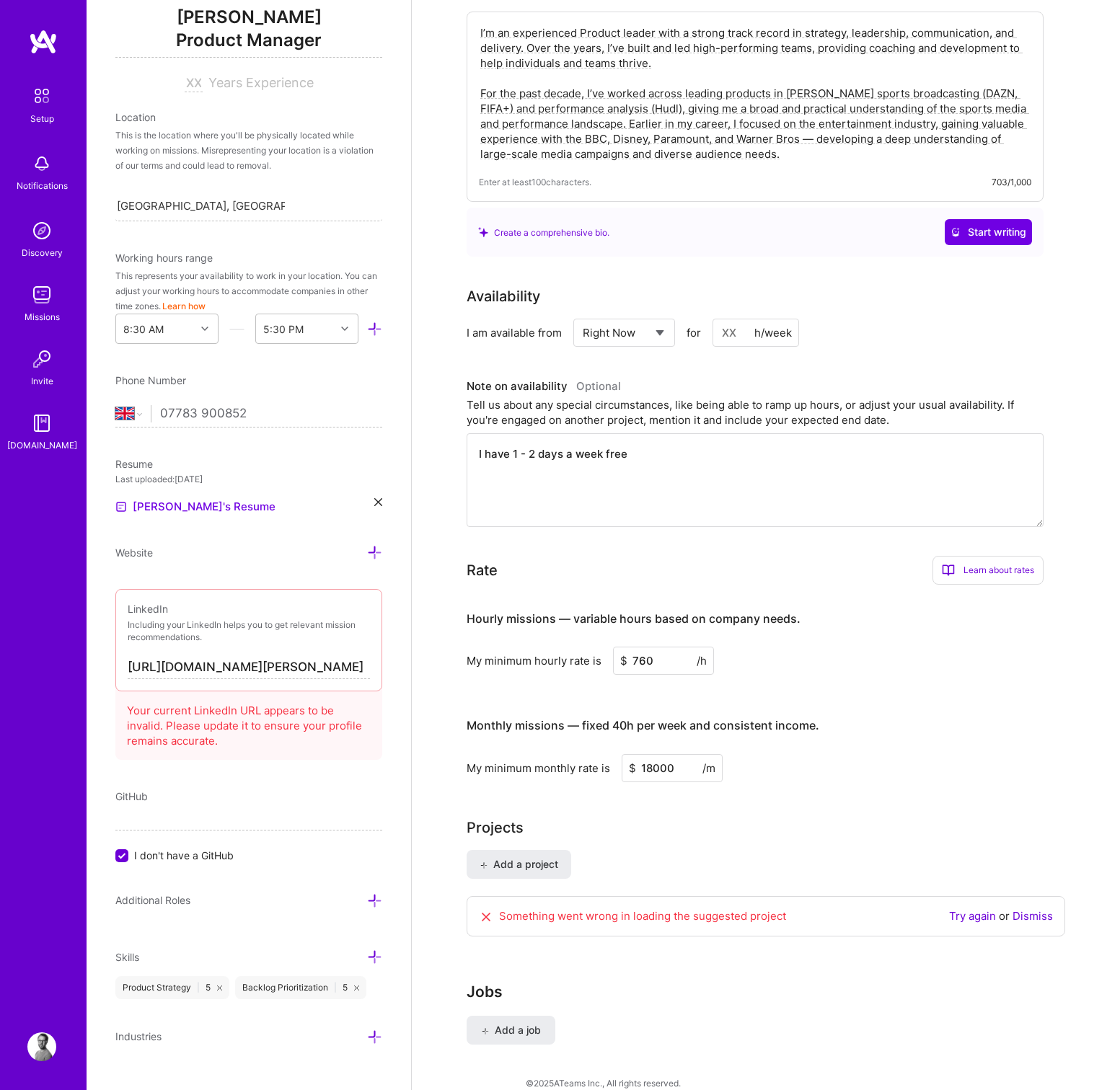
click at [201, 793] on div "GitHub" at bounding box center [248, 796] width 267 height 15
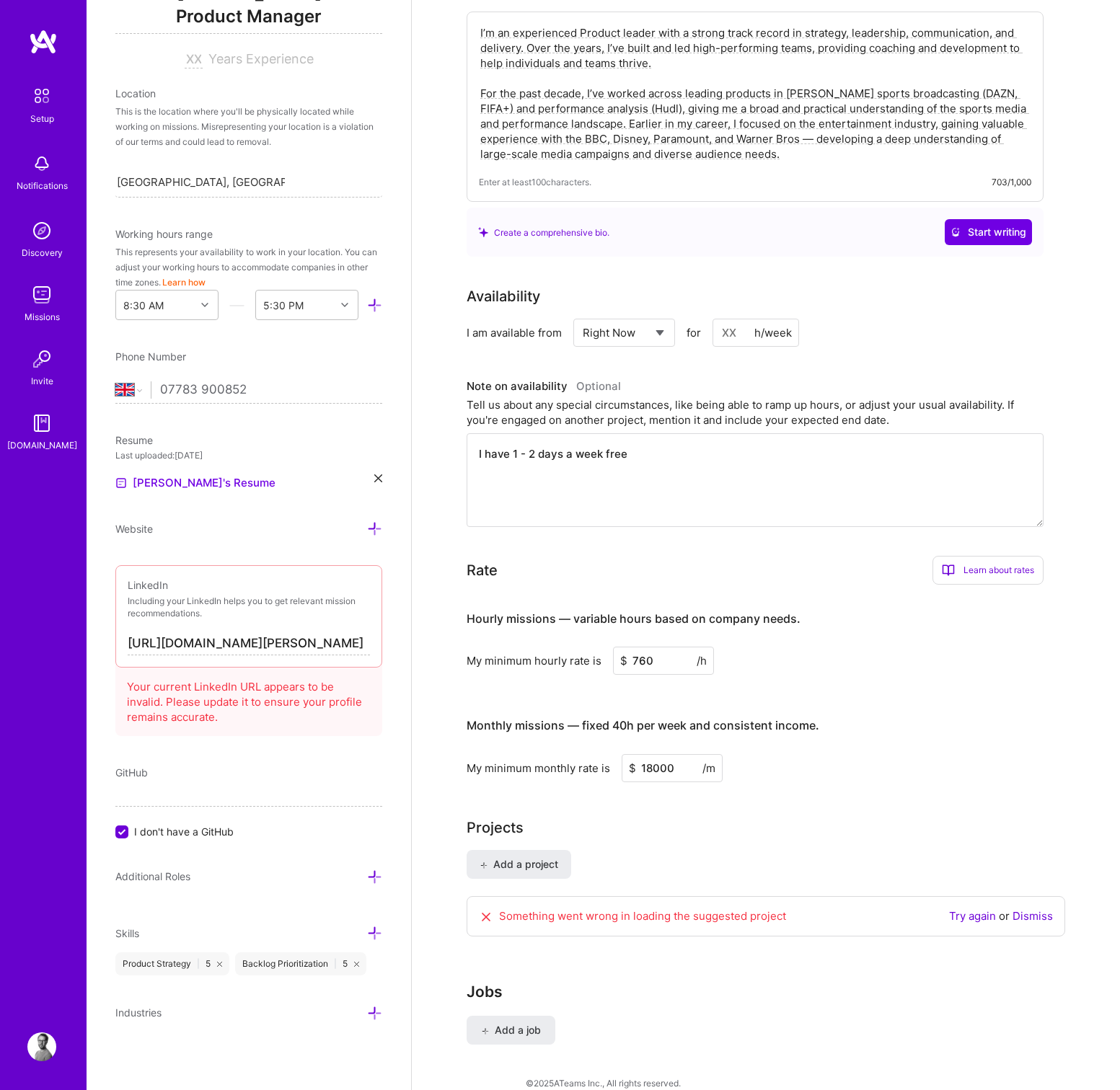
scroll to position [212, 0]
click at [375, 1015] on icon at bounding box center [374, 1013] width 15 height 15
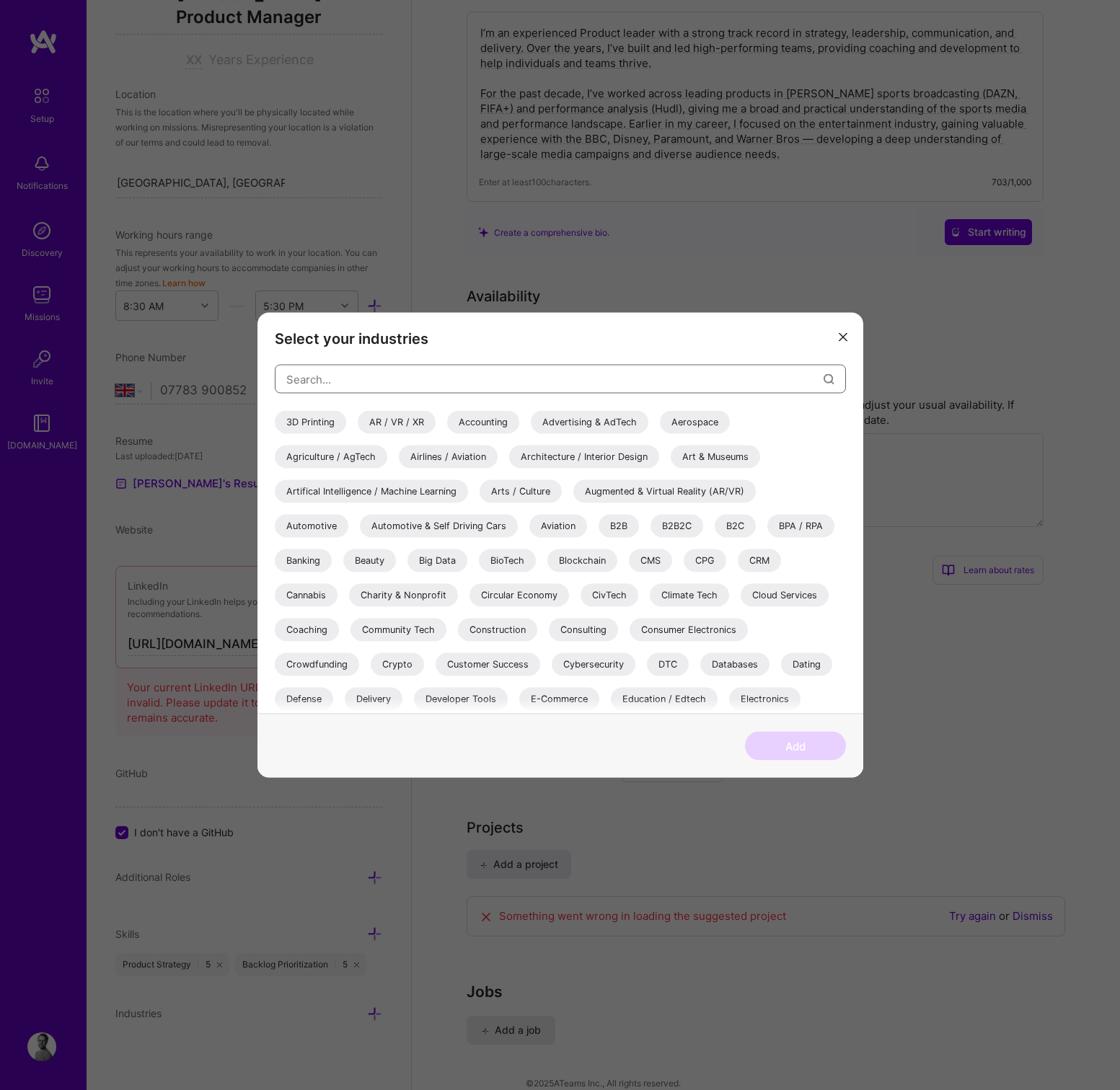
click at [311, 369] on input "modal" at bounding box center [555, 379] width 537 height 37
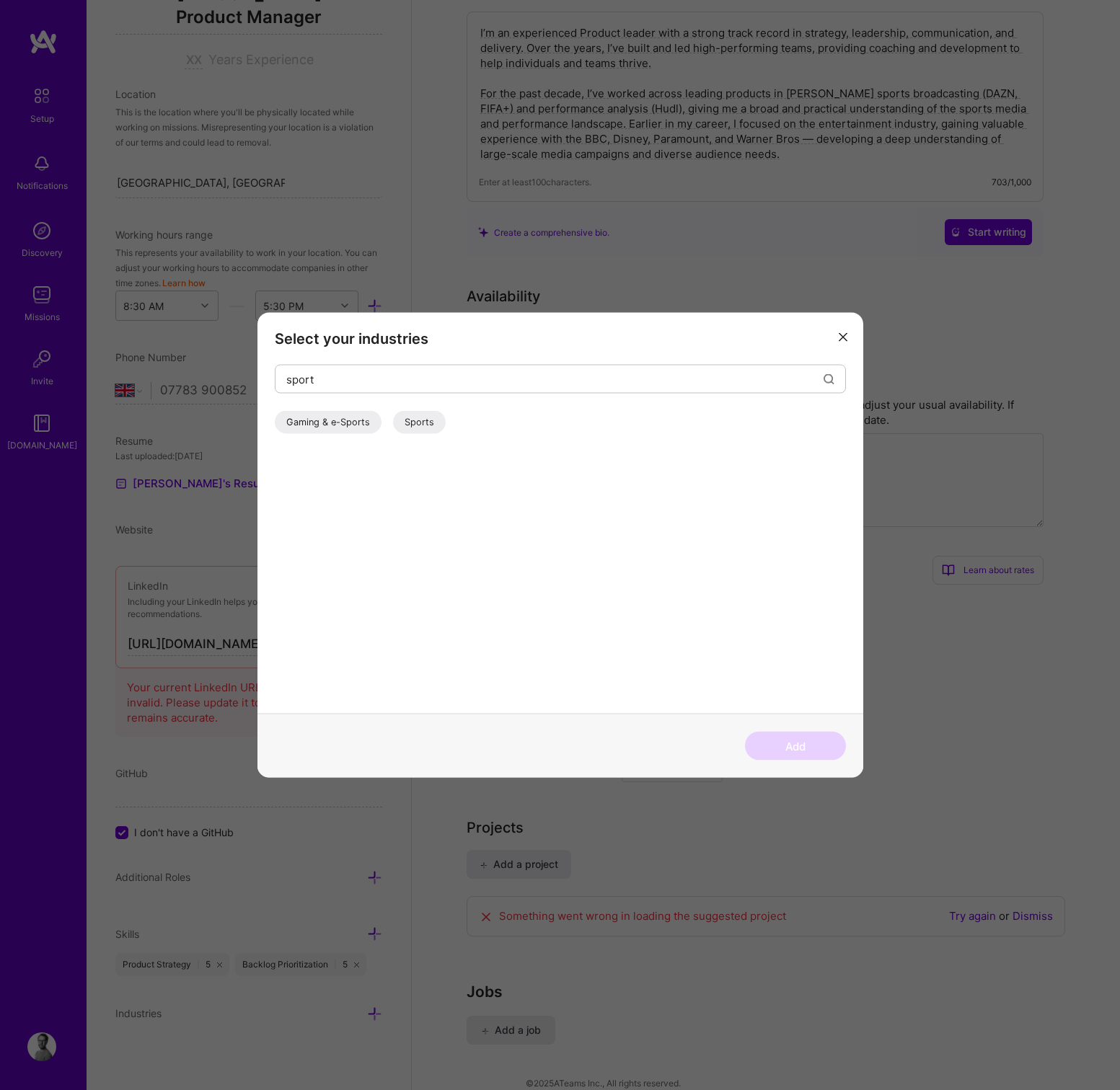
drag, startPoint x: 431, startPoint y: 423, endPoint x: 374, endPoint y: 401, distance: 61.1
click at [431, 423] on div "Sports" at bounding box center [419, 423] width 53 height 23
click at [308, 379] on input "sport" at bounding box center [555, 379] width 537 height 37
type input "b"
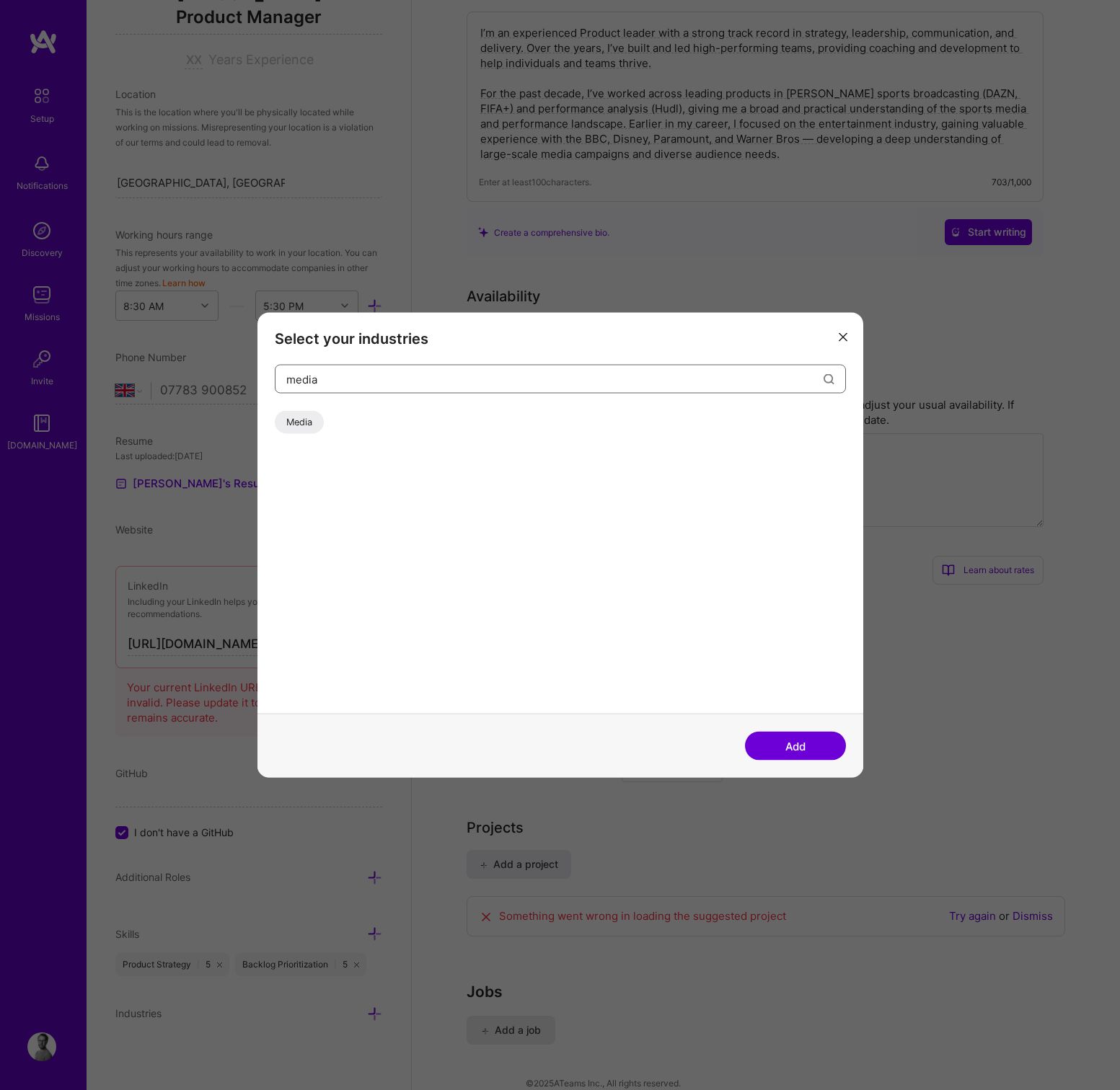
type input "media"
click at [298, 424] on div "Media" at bounding box center [299, 423] width 49 height 23
drag, startPoint x: 814, startPoint y: 746, endPoint x: 478, endPoint y: 532, distance: 398.4
click at [814, 746] on button "Add" at bounding box center [795, 746] width 101 height 29
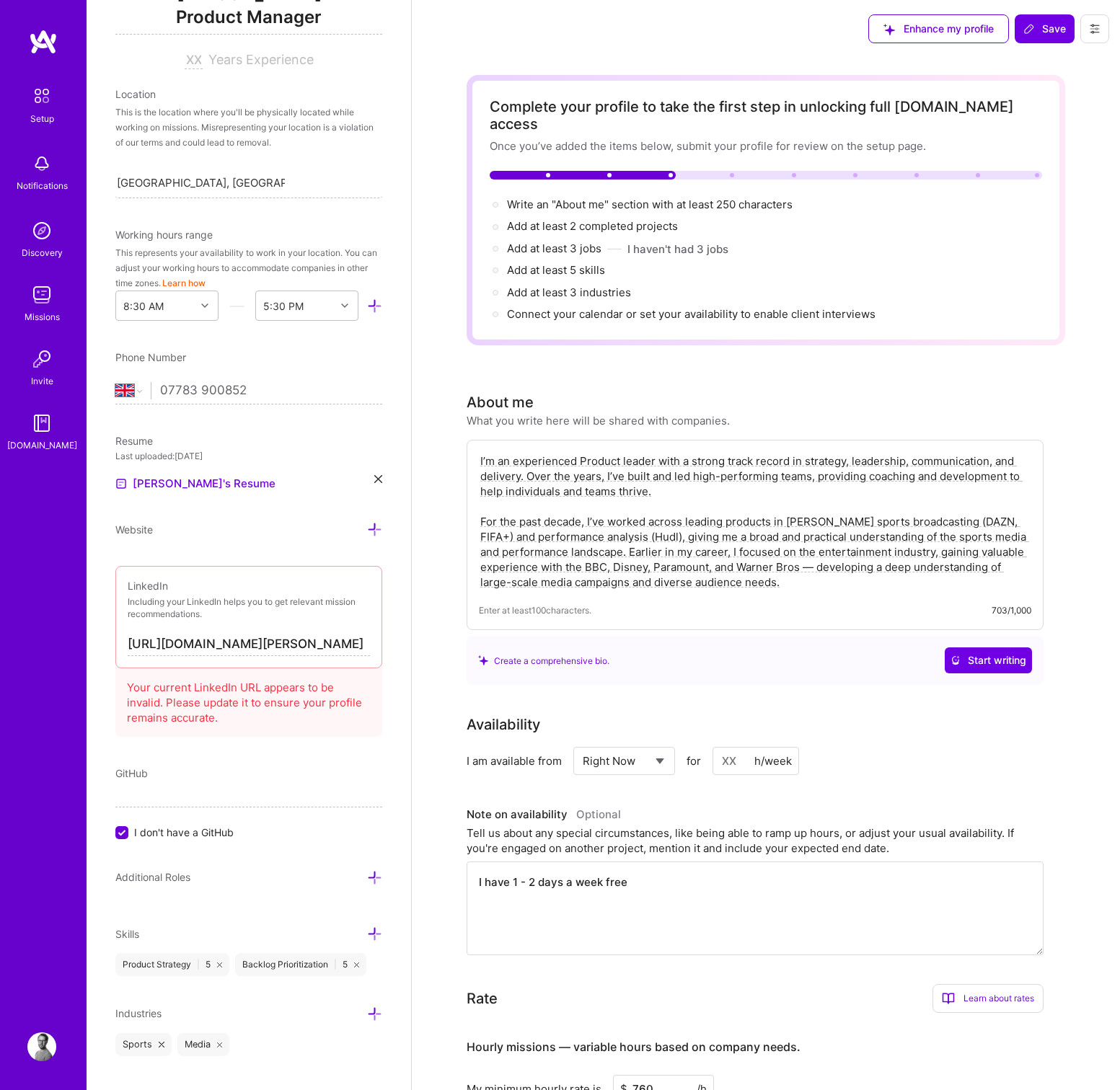
scroll to position [0, 0]
click at [1046, 23] on span "Save" at bounding box center [1044, 29] width 42 height 14
